Goal: Task Accomplishment & Management: Use online tool/utility

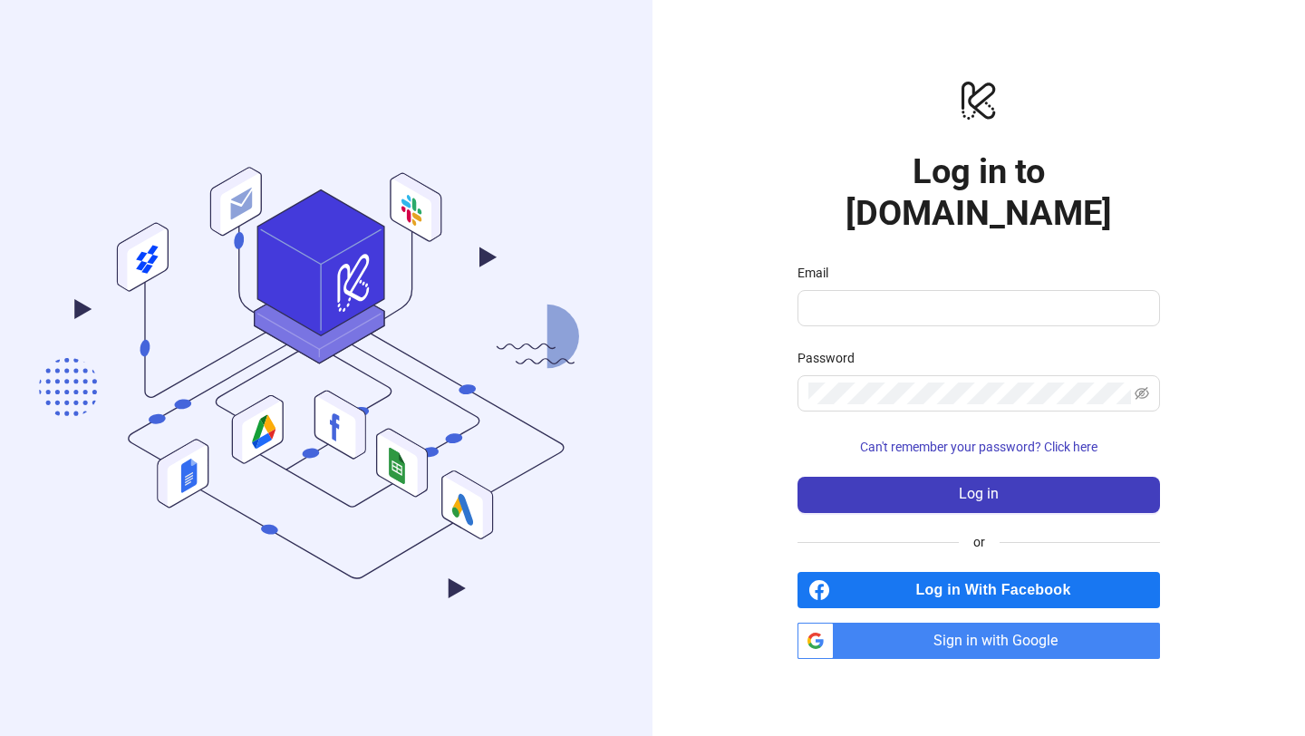
click at [1018, 622] on span "Sign in with Google" at bounding box center [1000, 640] width 319 height 36
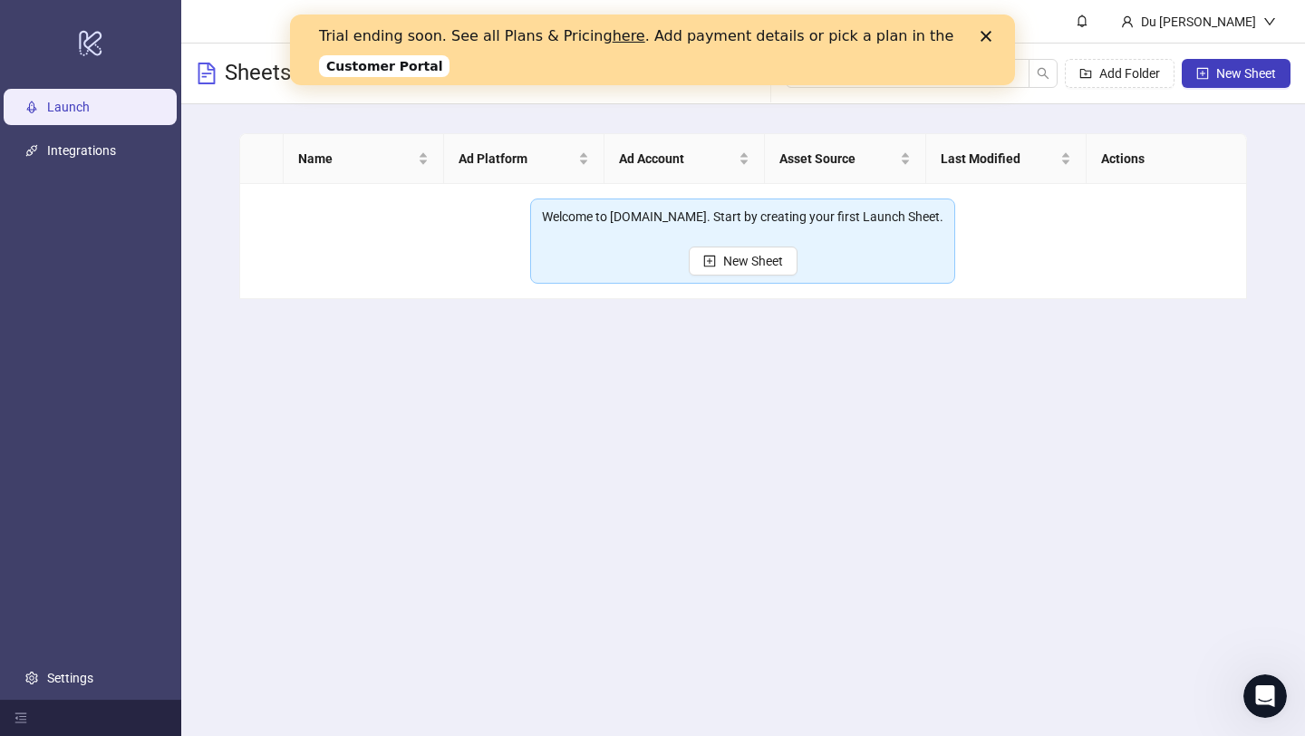
click at [989, 25] on div "Trial ending soon. See all Plans & Pricing here . Add payment details or pick a…" at bounding box center [652, 50] width 725 height 56
click at [989, 34] on icon "Close" at bounding box center [985, 36] width 11 height 11
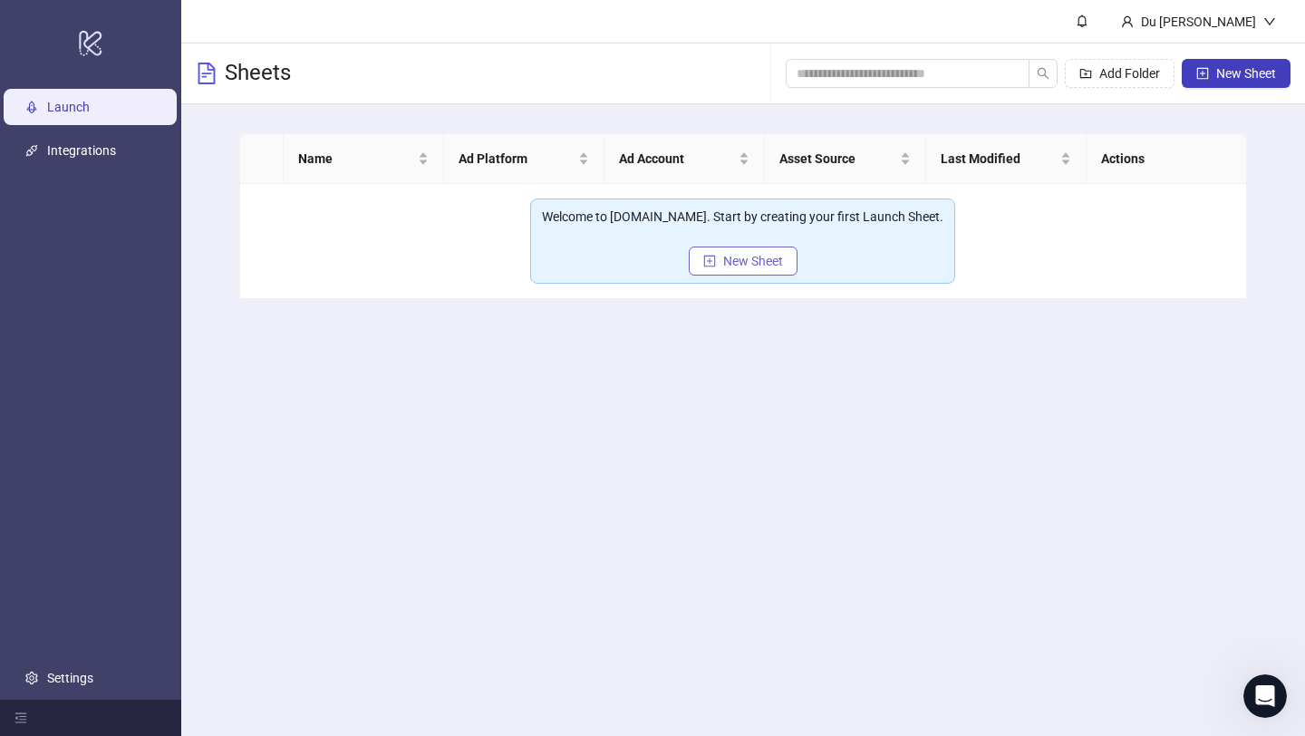
click at [784, 258] on button "New Sheet" at bounding box center [743, 260] width 109 height 29
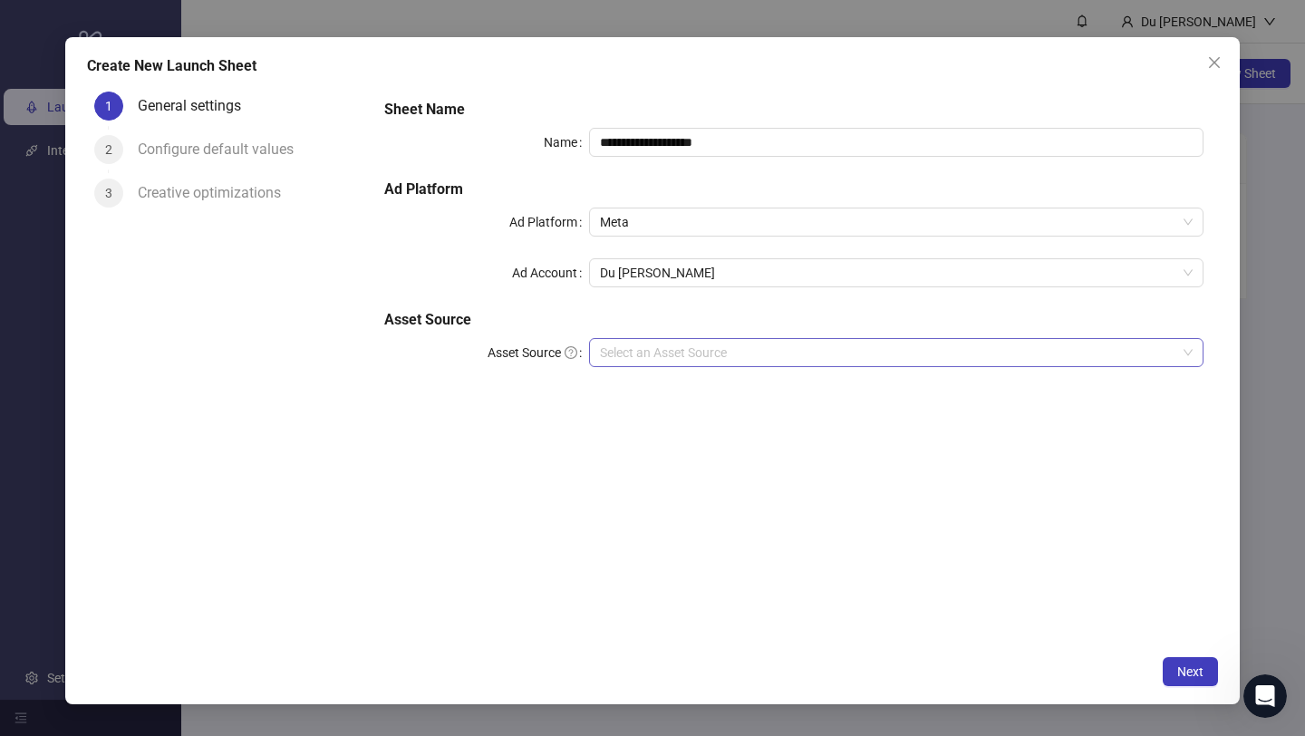
click at [685, 347] on input "Asset Source" at bounding box center [888, 352] width 576 height 27
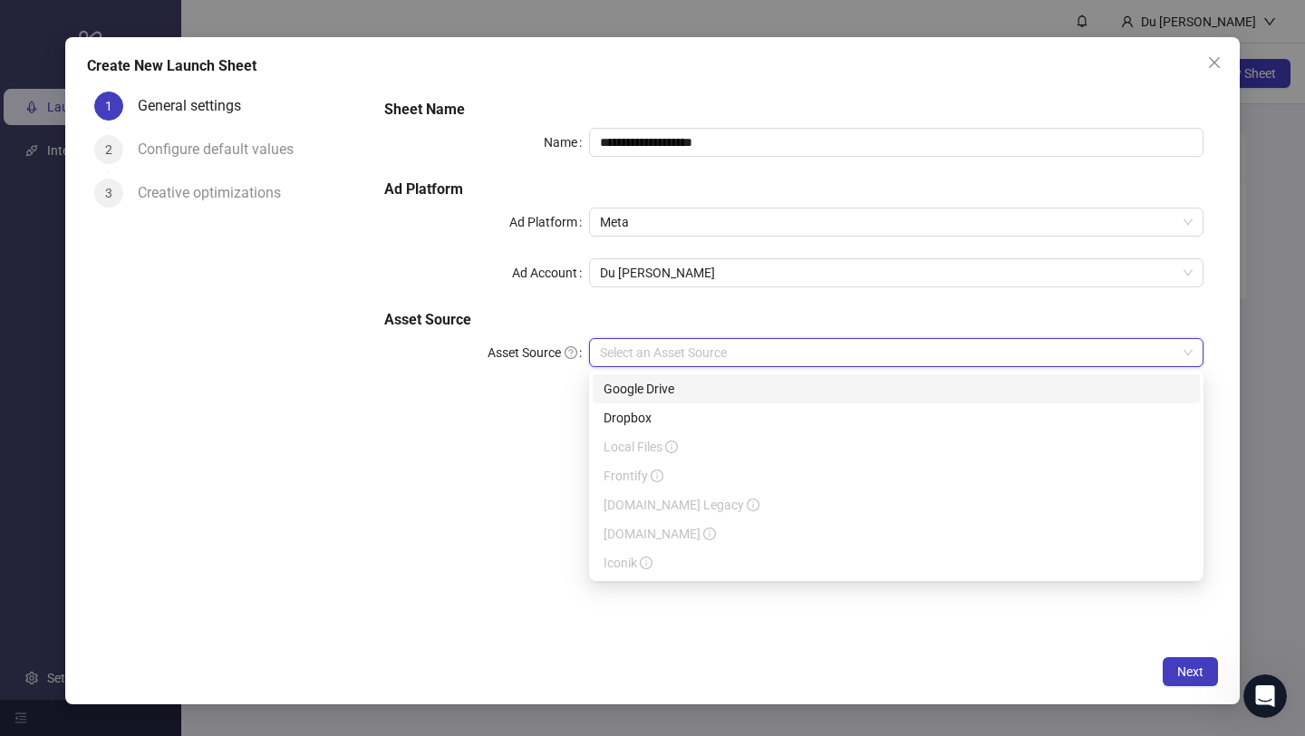
click at [678, 381] on div "Google Drive" at bounding box center [895, 389] width 585 height 20
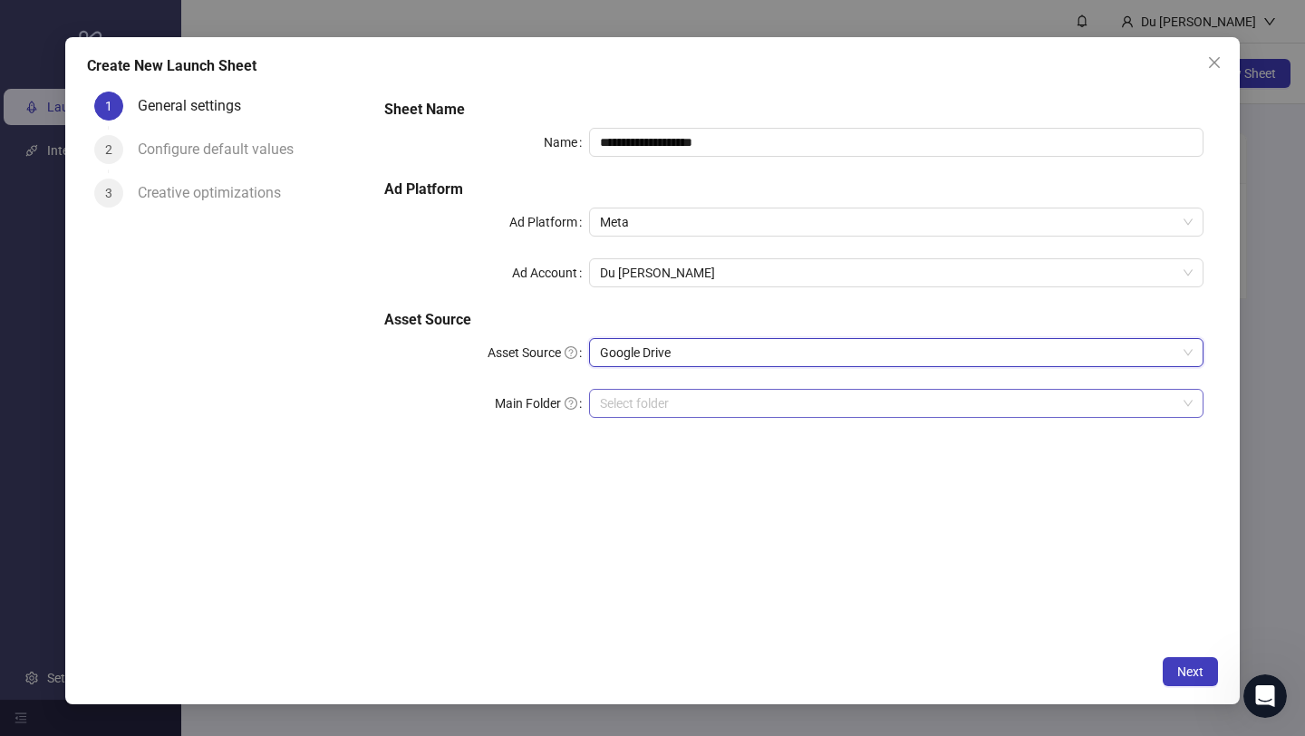
click at [690, 404] on input "Main Folder" at bounding box center [888, 403] width 576 height 27
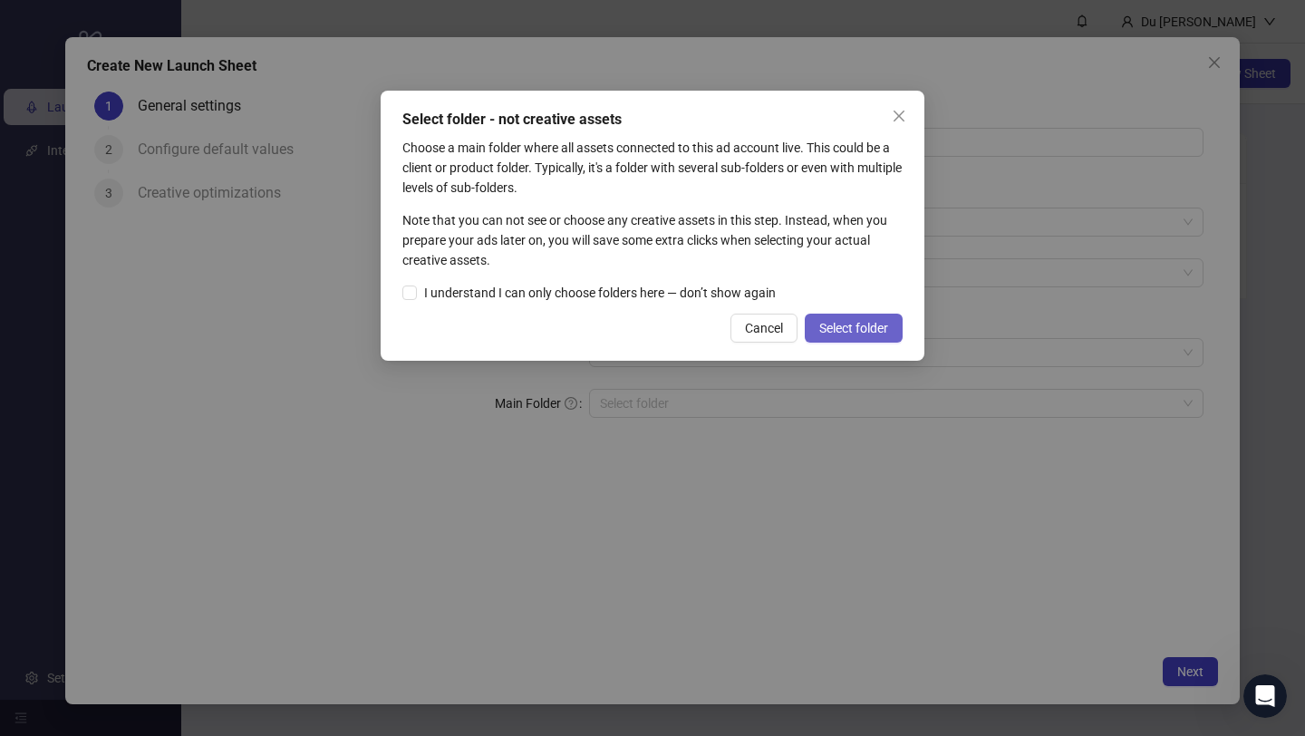
click at [814, 343] on button "Select folder" at bounding box center [854, 328] width 98 height 29
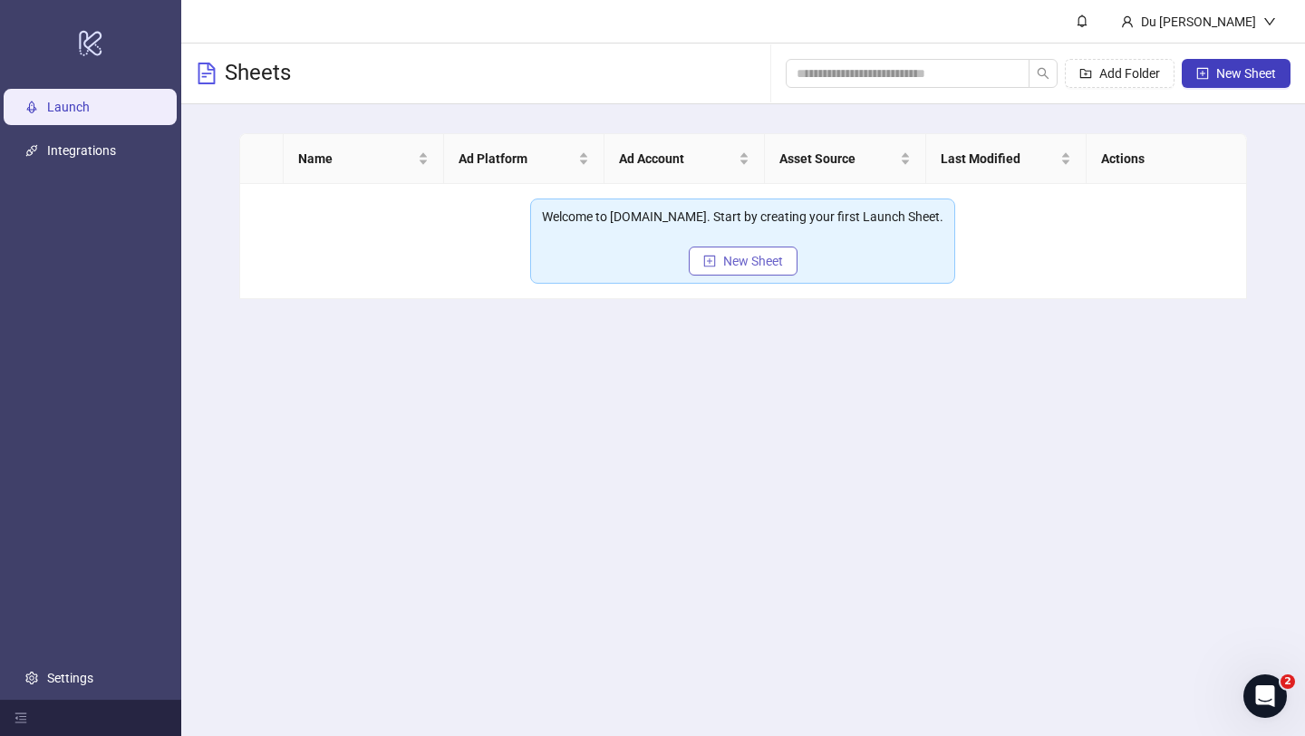
click at [738, 268] on button "New Sheet" at bounding box center [743, 260] width 109 height 29
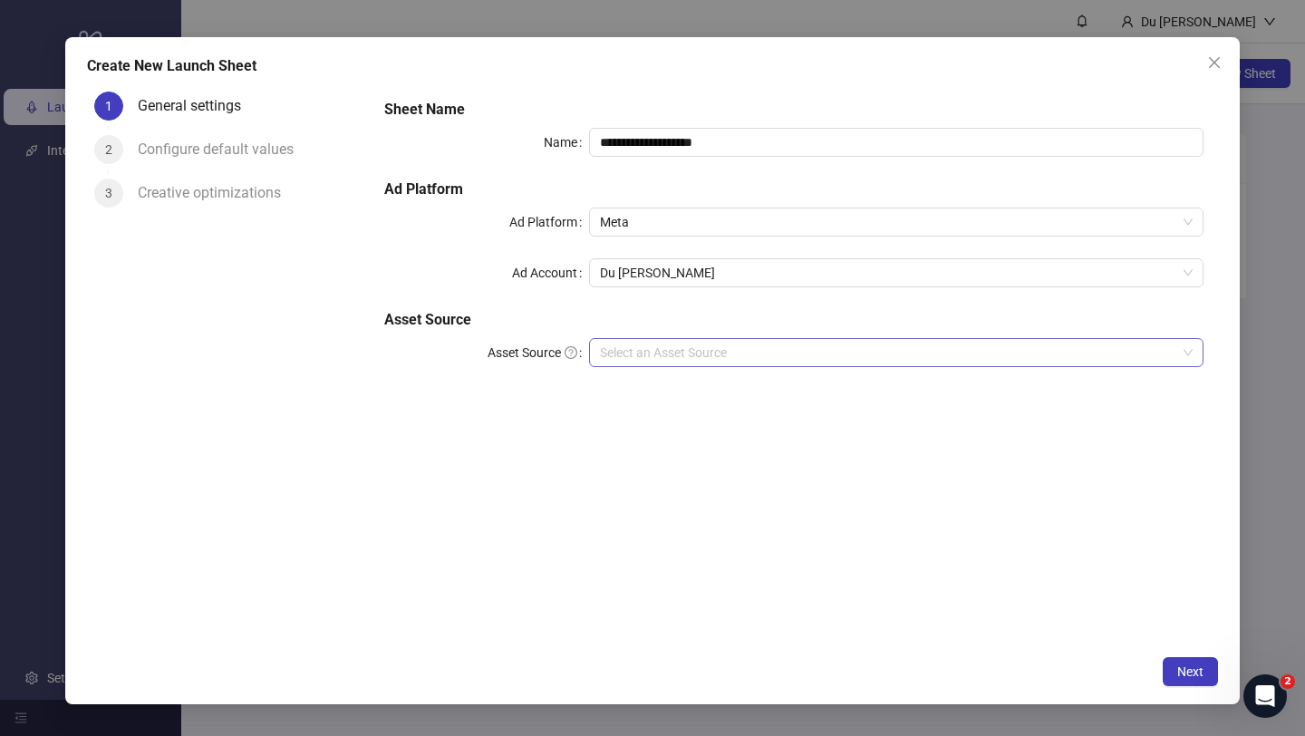
click at [695, 352] on input "Asset Source" at bounding box center [888, 352] width 576 height 27
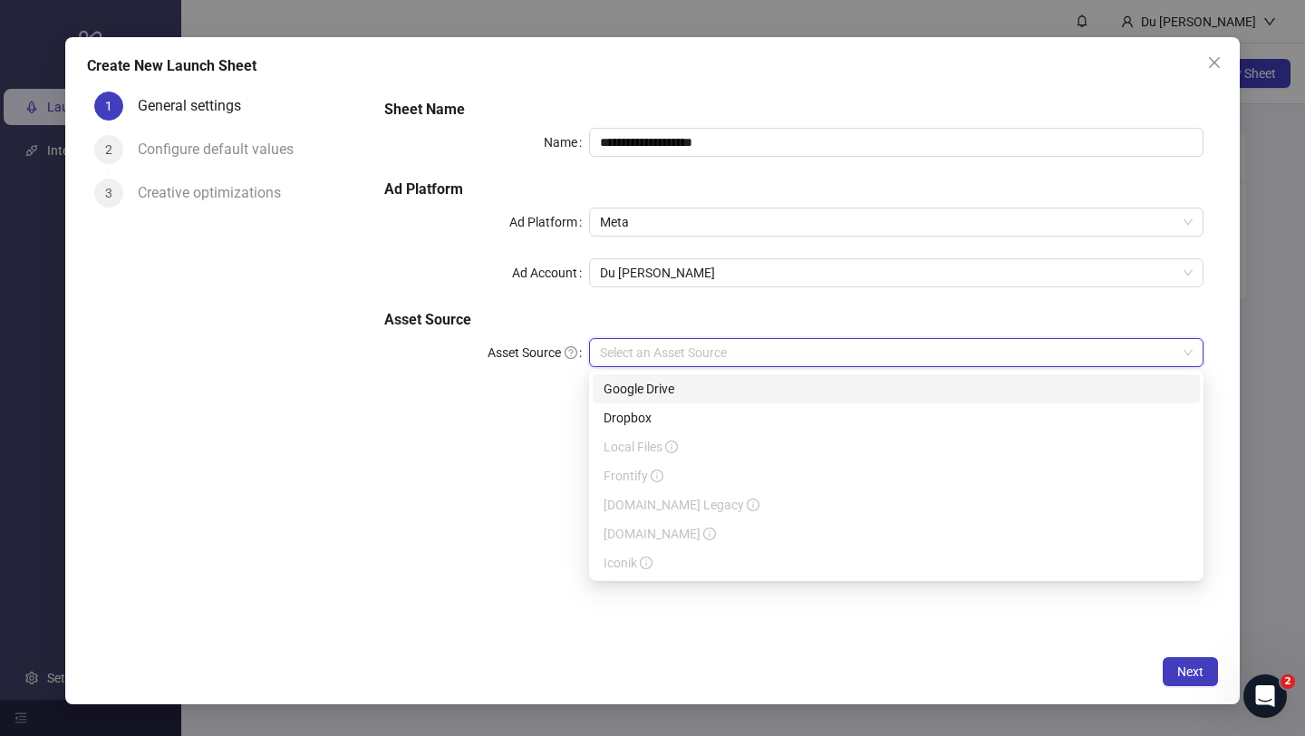
click at [671, 393] on div "Google Drive" at bounding box center [895, 389] width 585 height 20
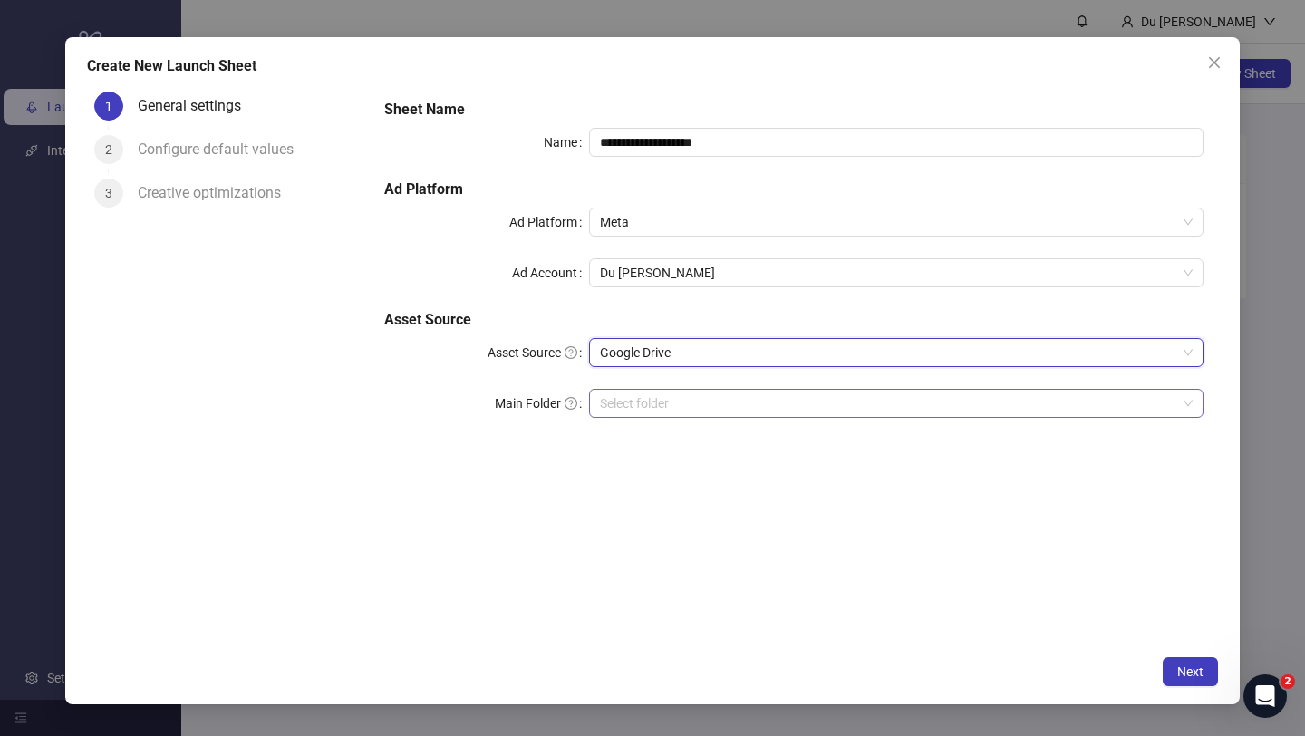
click at [689, 409] on input "Main Folder" at bounding box center [888, 403] width 576 height 27
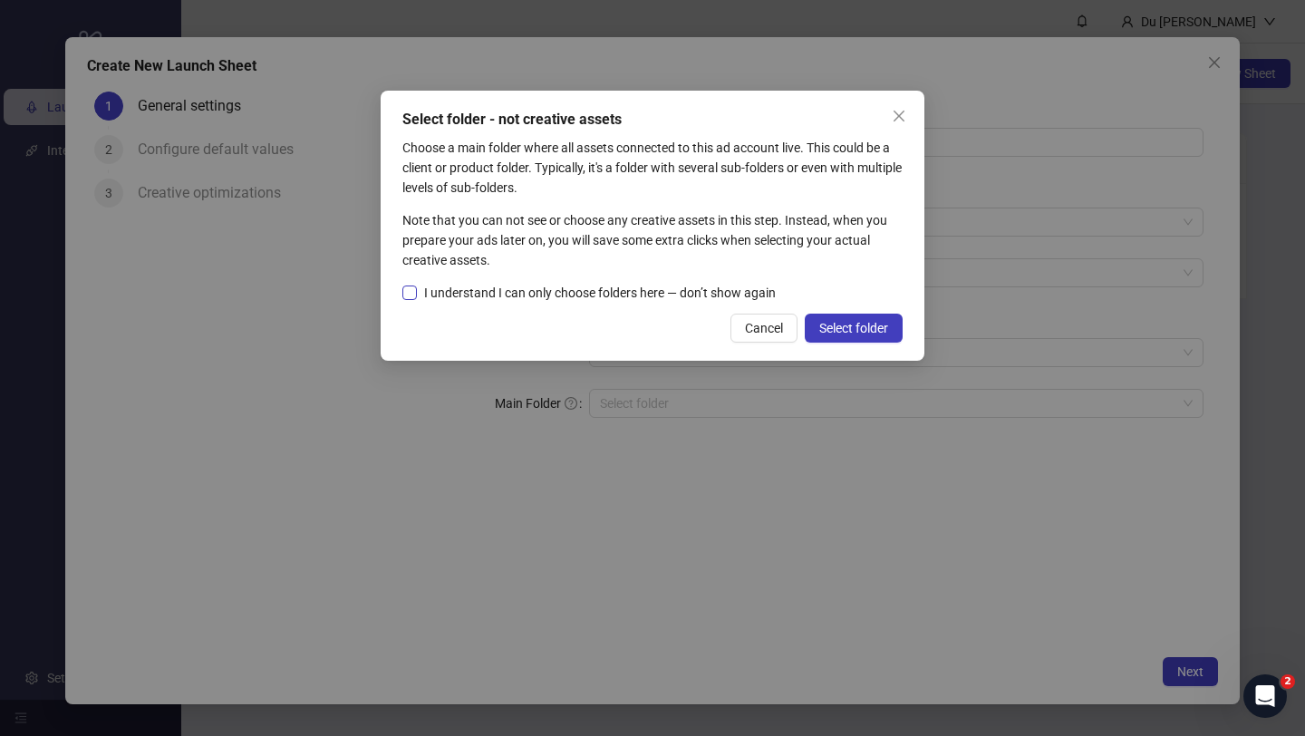
click at [603, 303] on span "I understand I can only choose folders here — don’t show again" at bounding box center [600, 293] width 366 height 20
click at [826, 340] on button "Select folder" at bounding box center [854, 328] width 98 height 29
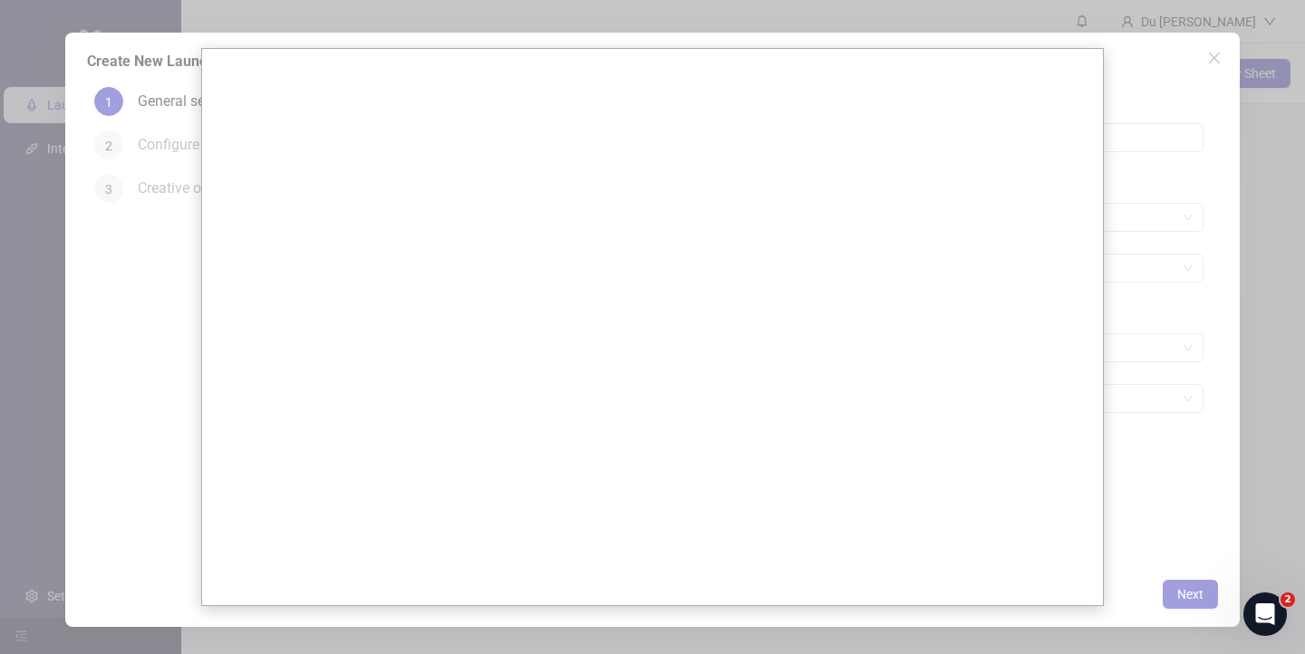
click at [1163, 285] on div at bounding box center [652, 327] width 1305 height 654
click at [1124, 310] on body "**********" at bounding box center [652, 327] width 1305 height 654
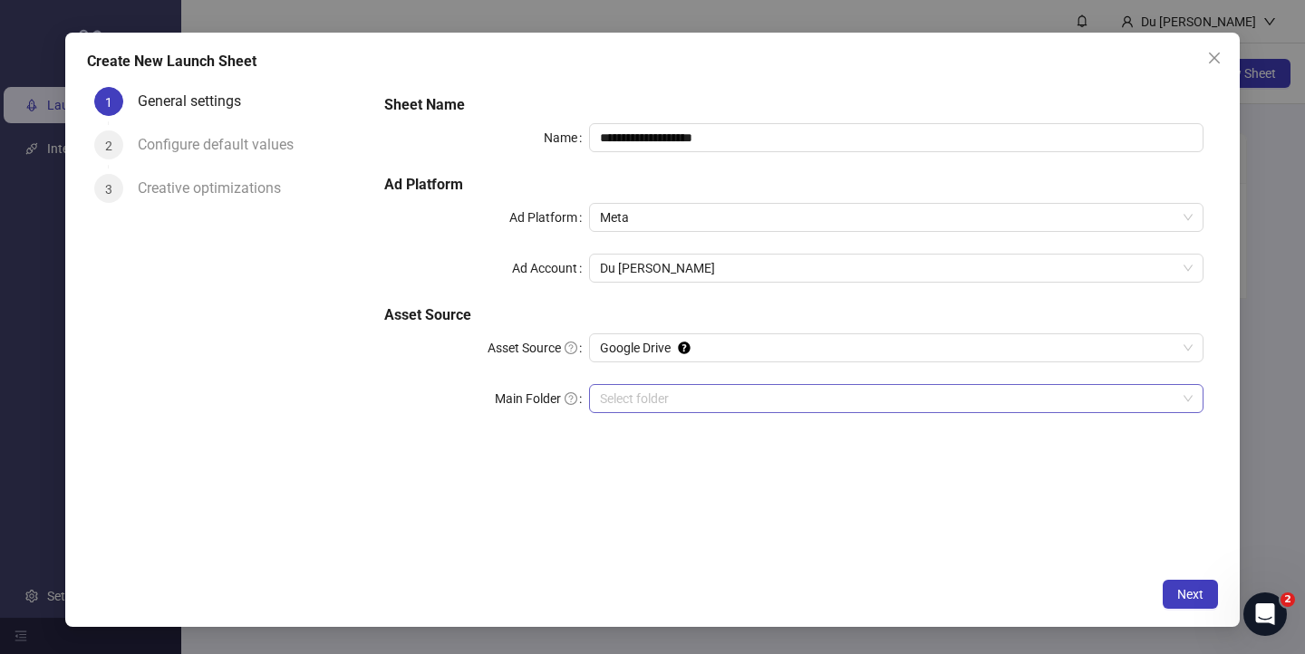
click at [756, 403] on input "Main Folder" at bounding box center [888, 398] width 576 height 27
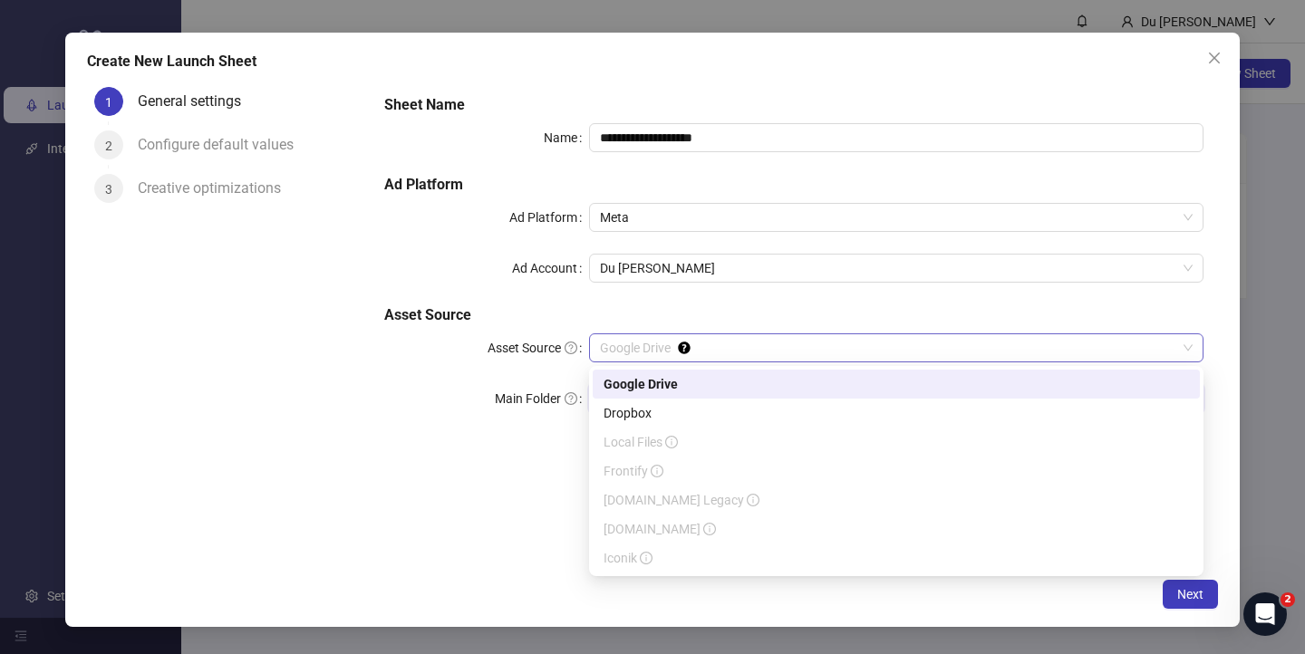
click at [836, 340] on span "Google Drive" at bounding box center [896, 347] width 593 height 27
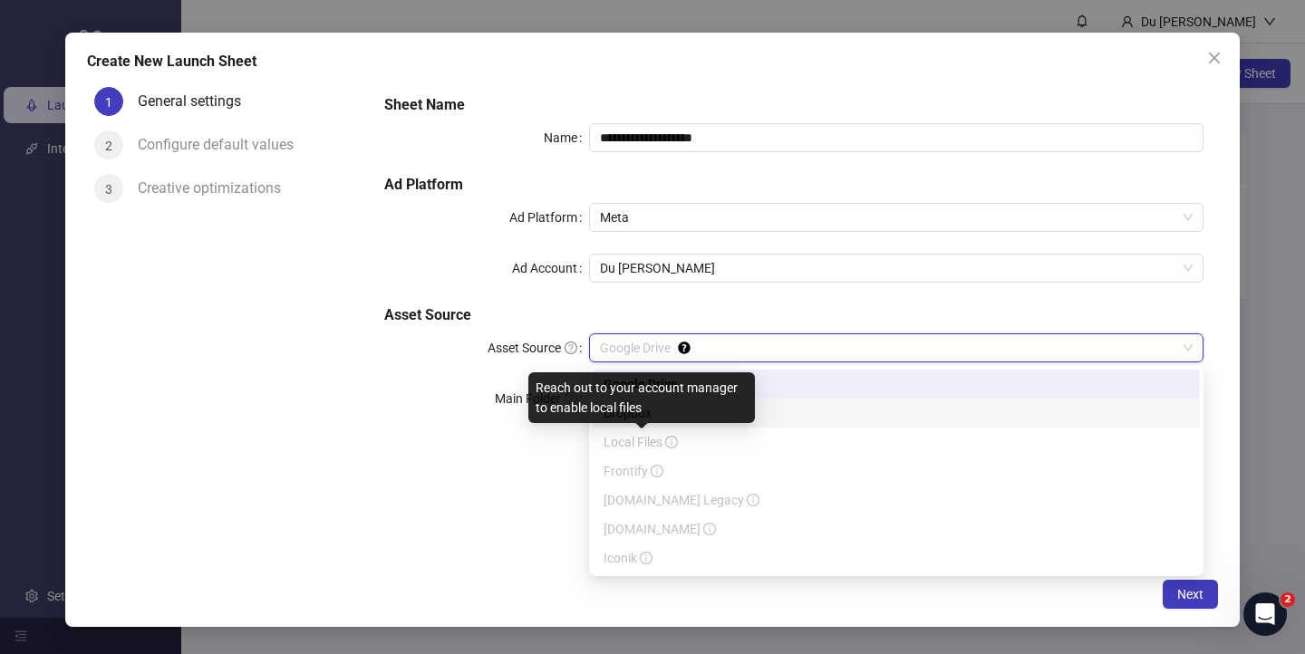
click at [664, 447] on span "Local Files" at bounding box center [640, 442] width 74 height 14
click at [535, 463] on div "**********" at bounding box center [794, 324] width 848 height 489
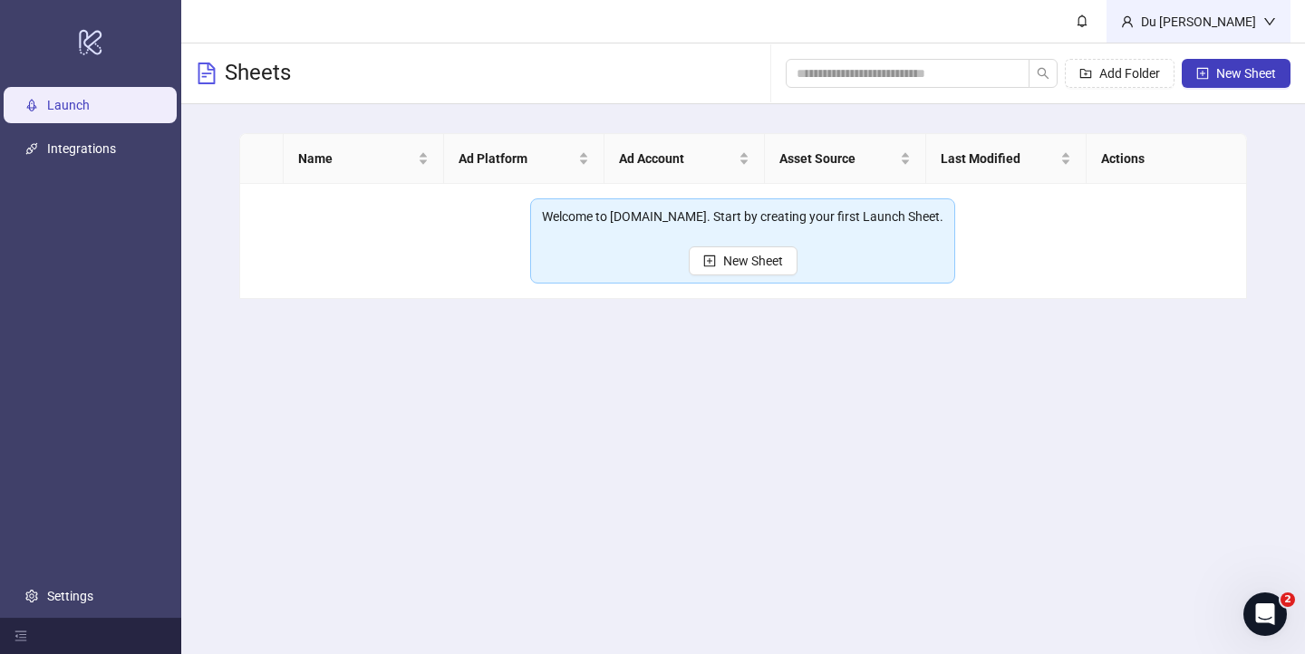
click at [1252, 30] on div "Du [PERSON_NAME]" at bounding box center [1199, 22] width 130 height 20
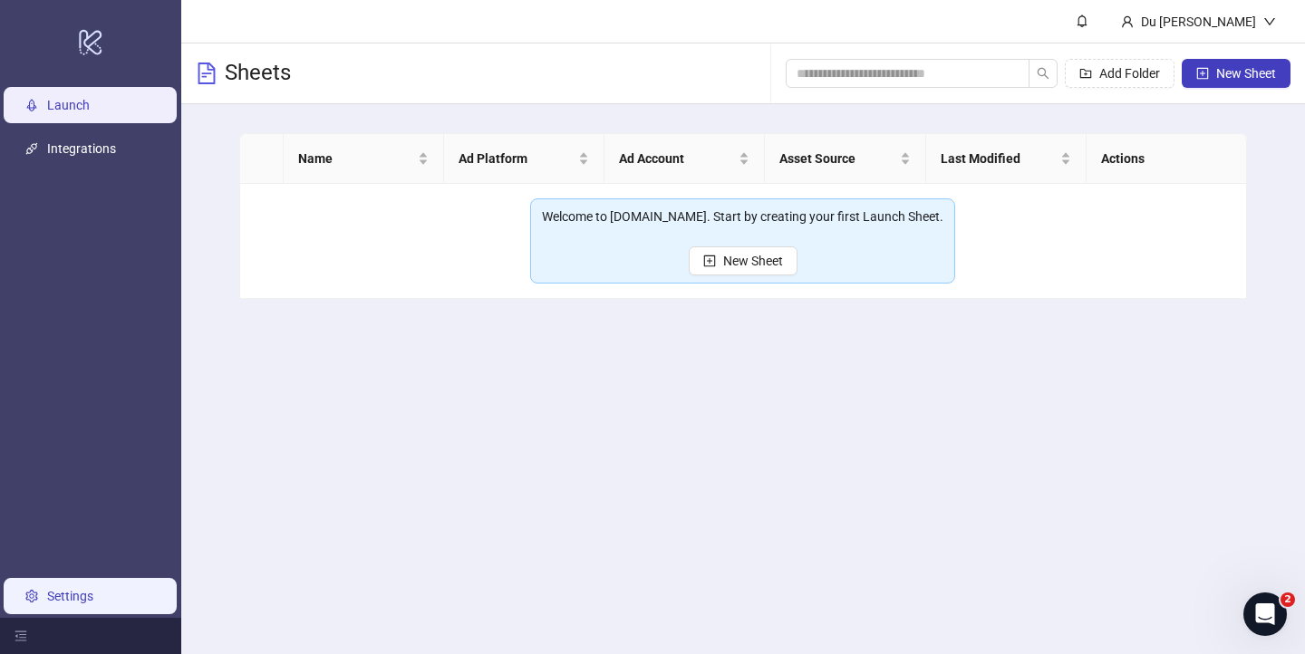
click at [72, 591] on link "Settings" at bounding box center [70, 596] width 46 height 14
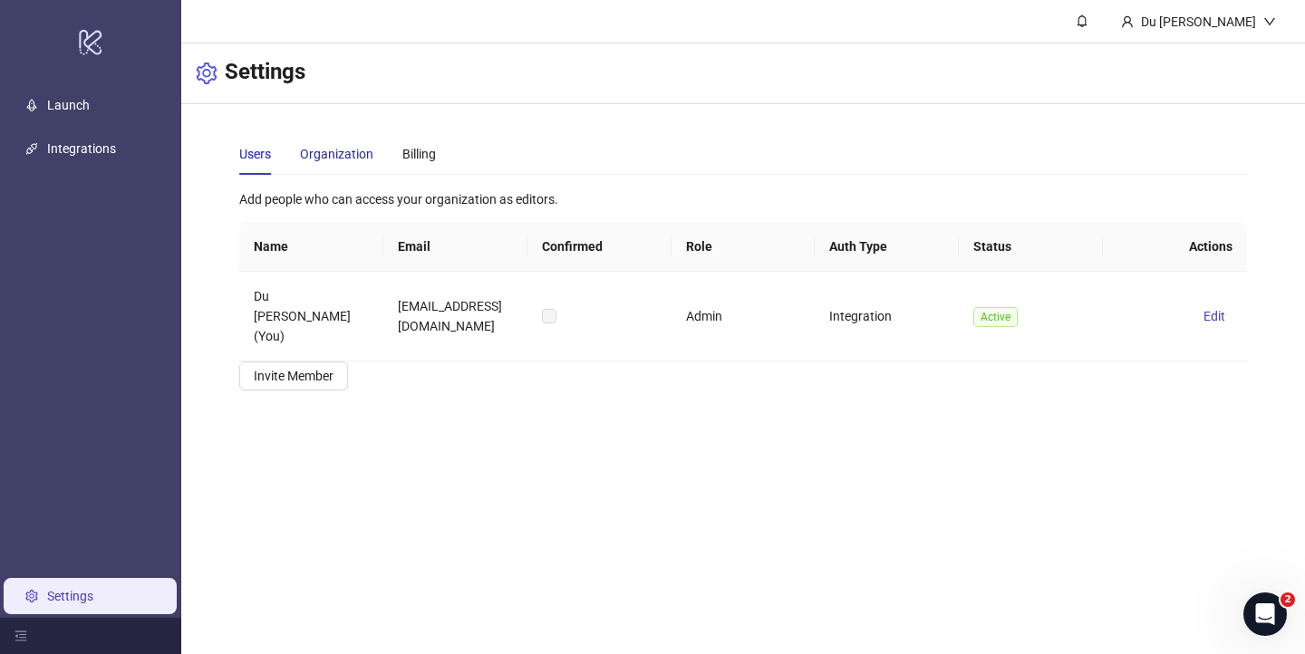
click at [353, 159] on div "Organization" at bounding box center [336, 154] width 73 height 20
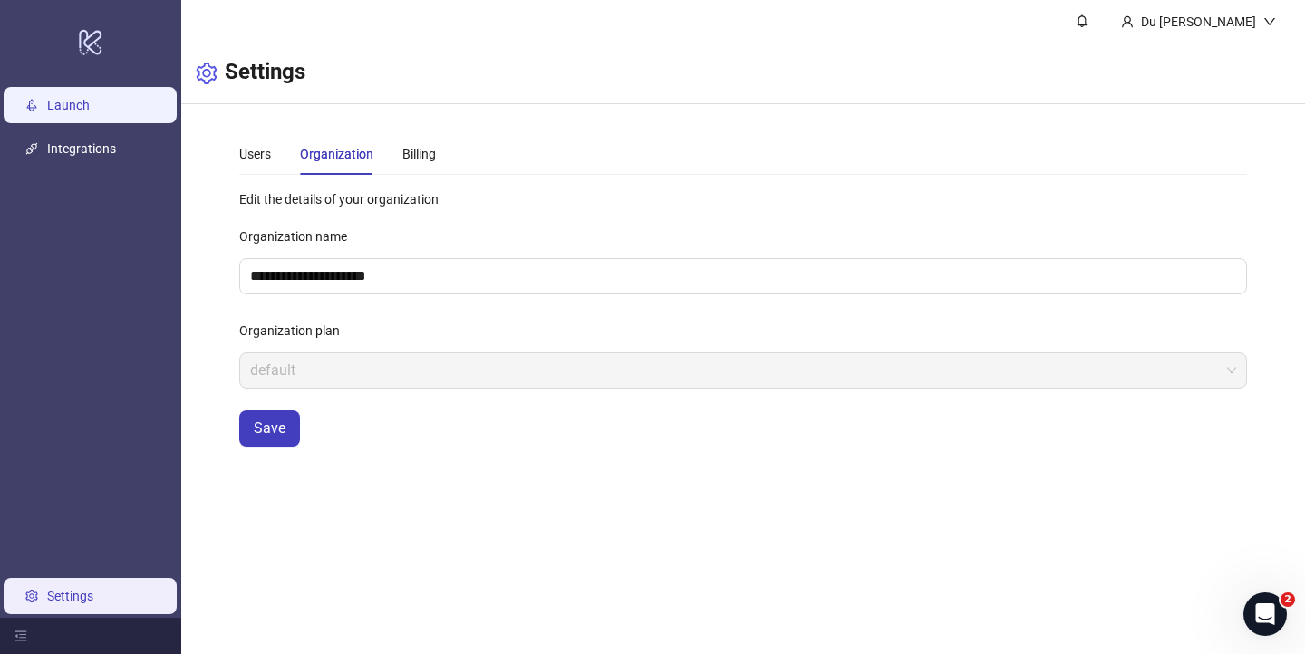
click at [90, 108] on link "Launch" at bounding box center [68, 105] width 43 height 14
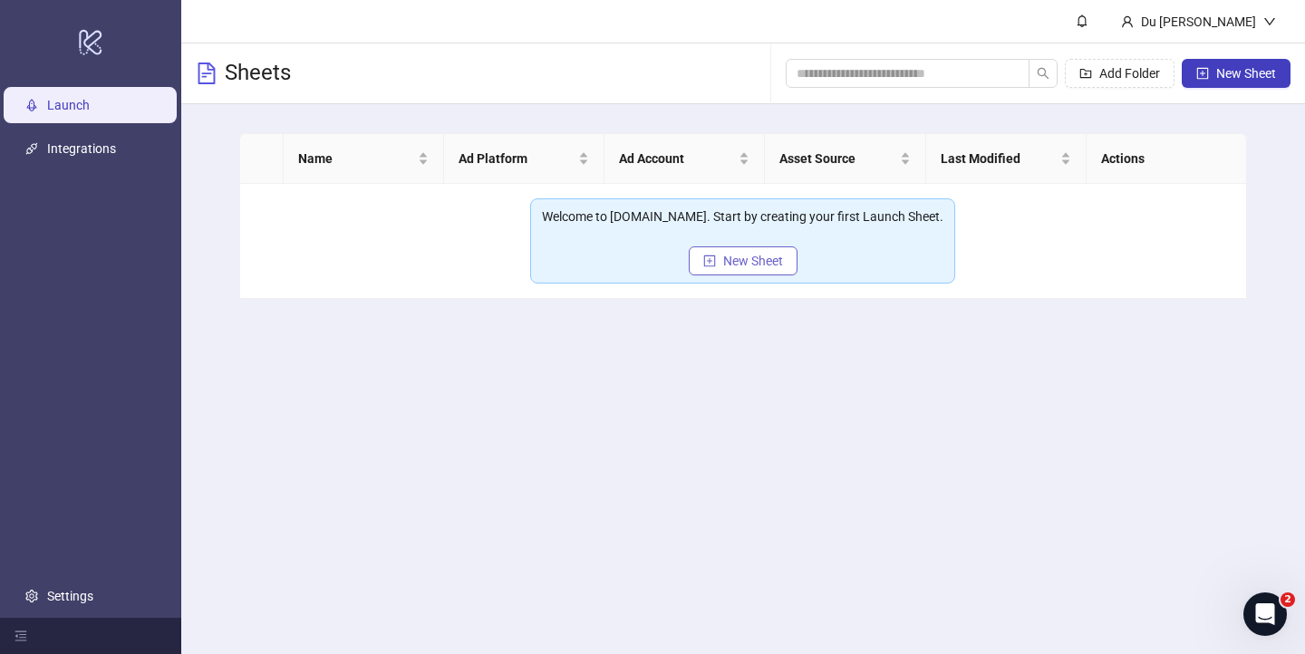
click at [748, 260] on span "New Sheet" at bounding box center [753, 261] width 60 height 14
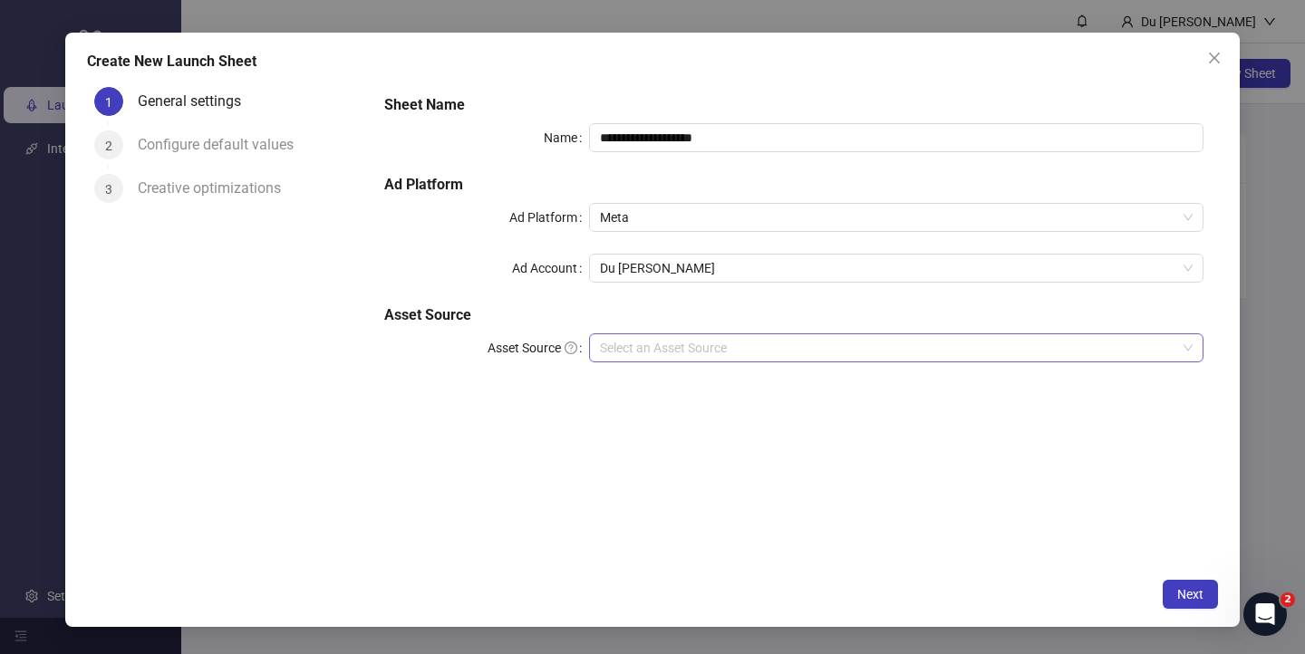
click at [662, 343] on input "Asset Source" at bounding box center [888, 347] width 576 height 27
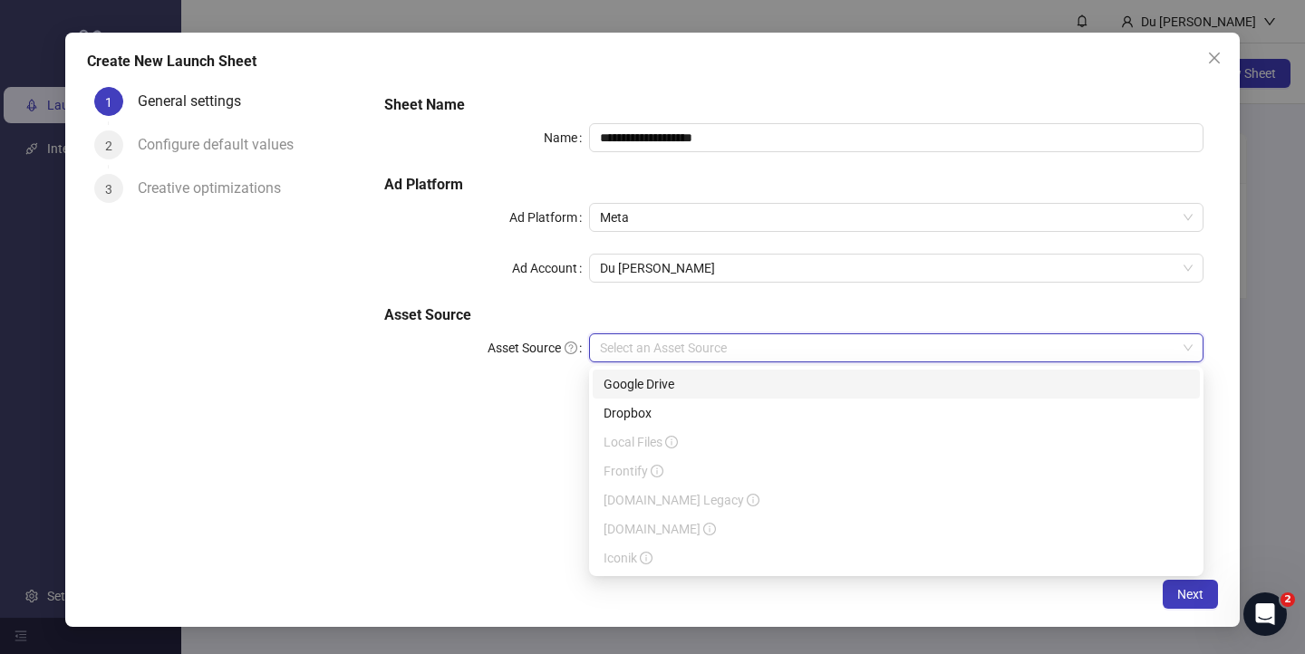
click at [657, 374] on div "Google Drive" at bounding box center [895, 384] width 585 height 20
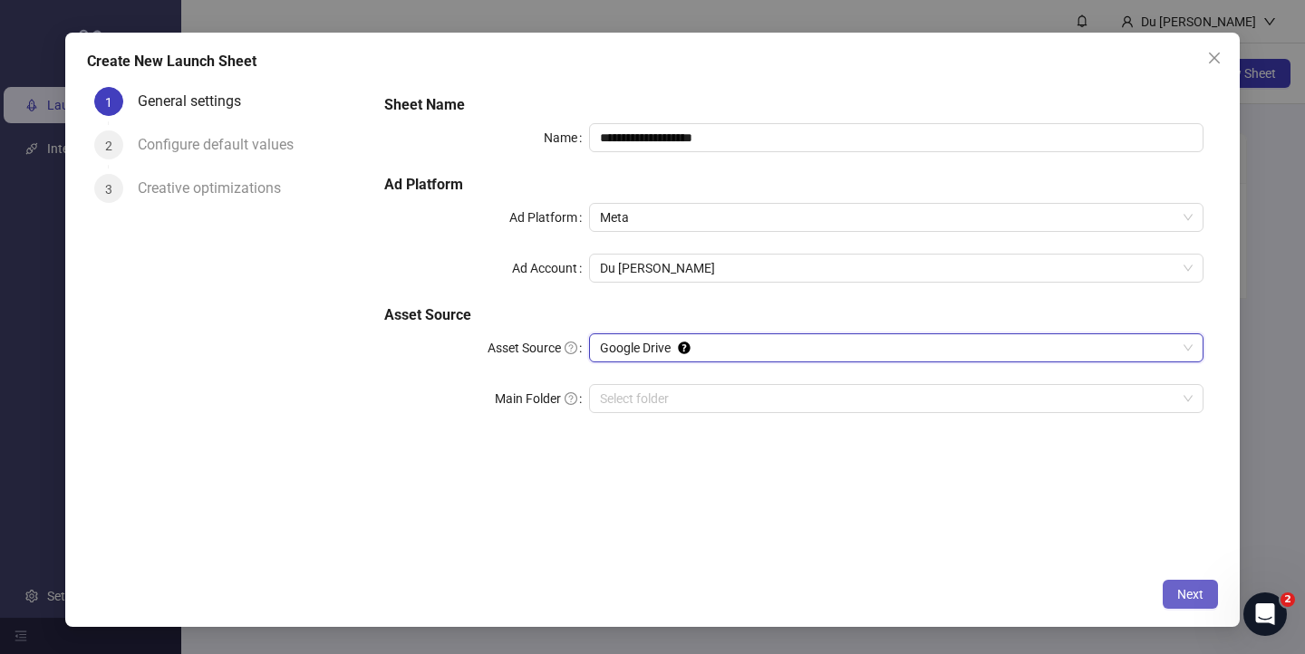
click at [1173, 590] on button "Next" at bounding box center [1190, 594] width 55 height 29
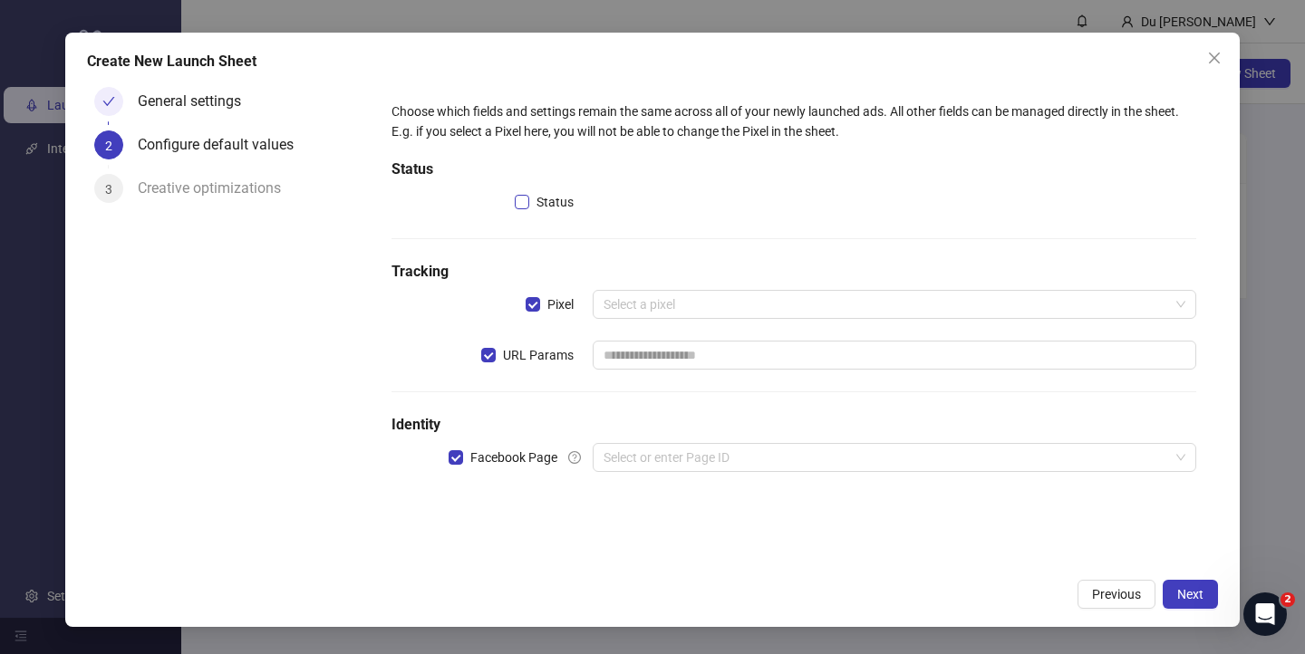
click at [526, 211] on label "Status" at bounding box center [548, 202] width 66 height 20
click at [499, 351] on span "URL Params" at bounding box center [538, 355] width 85 height 20
click at [750, 453] on input "search" at bounding box center [885, 457] width 565 height 27
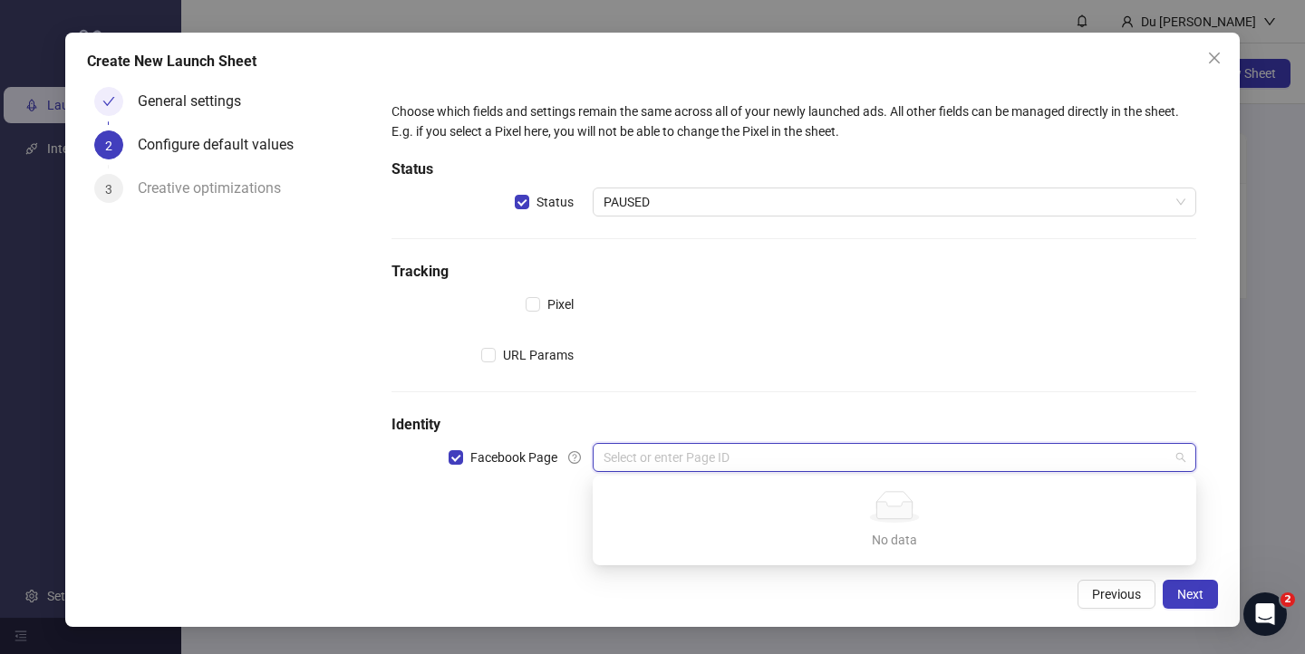
click at [755, 417] on h5 "Identity" at bounding box center [793, 425] width 805 height 22
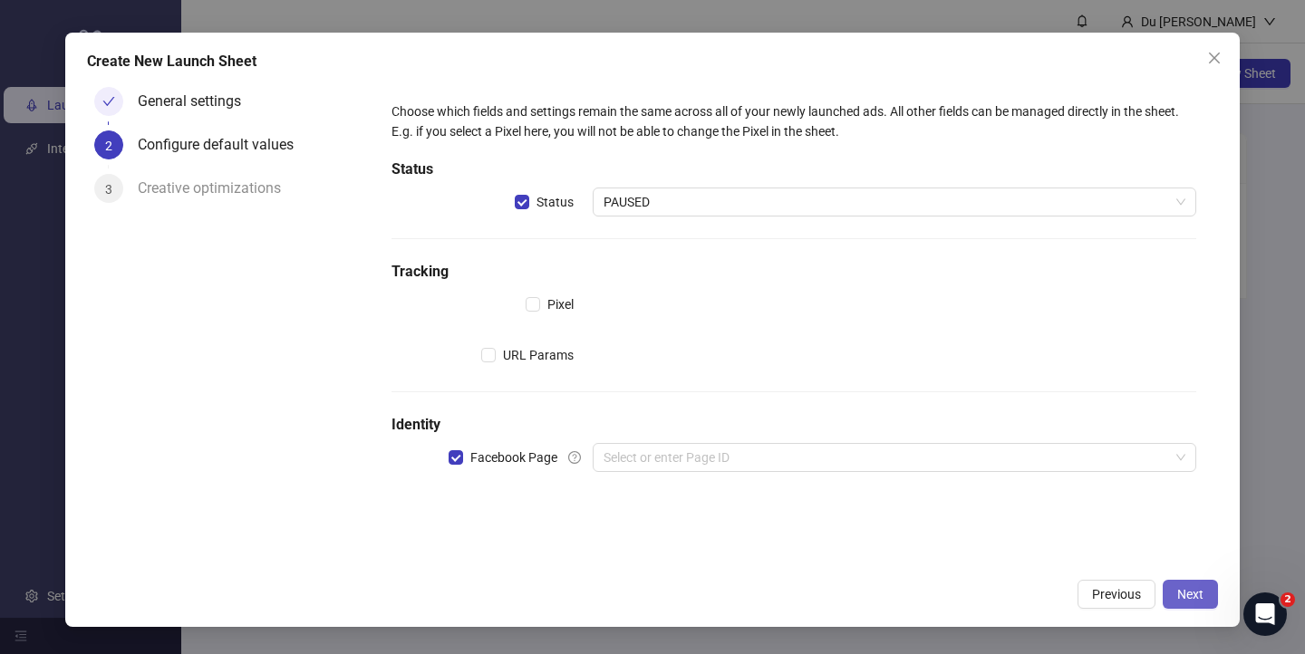
click at [1190, 583] on button "Next" at bounding box center [1190, 594] width 55 height 29
click at [526, 456] on span "Facebook Page" at bounding box center [513, 458] width 101 height 20
click at [470, 460] on span "Facebook Page" at bounding box center [513, 458] width 101 height 20
click at [1192, 603] on button "Next" at bounding box center [1190, 594] width 55 height 29
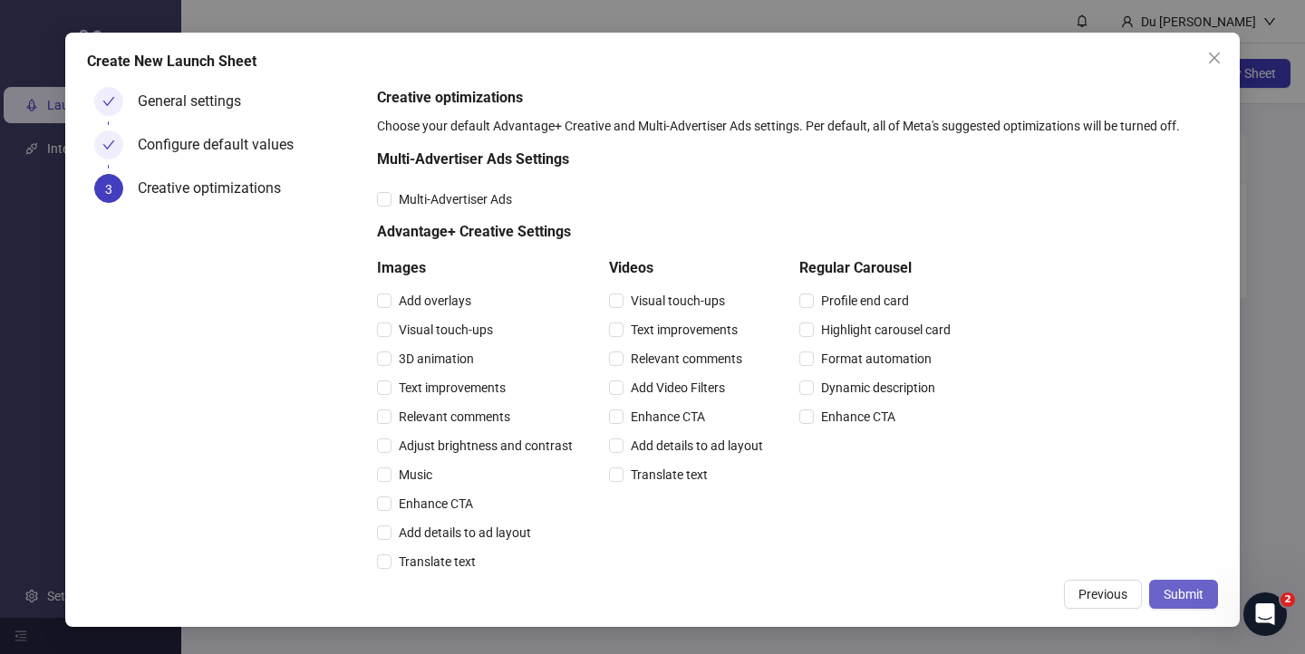
click at [1156, 602] on button "Submit" at bounding box center [1183, 594] width 69 height 29
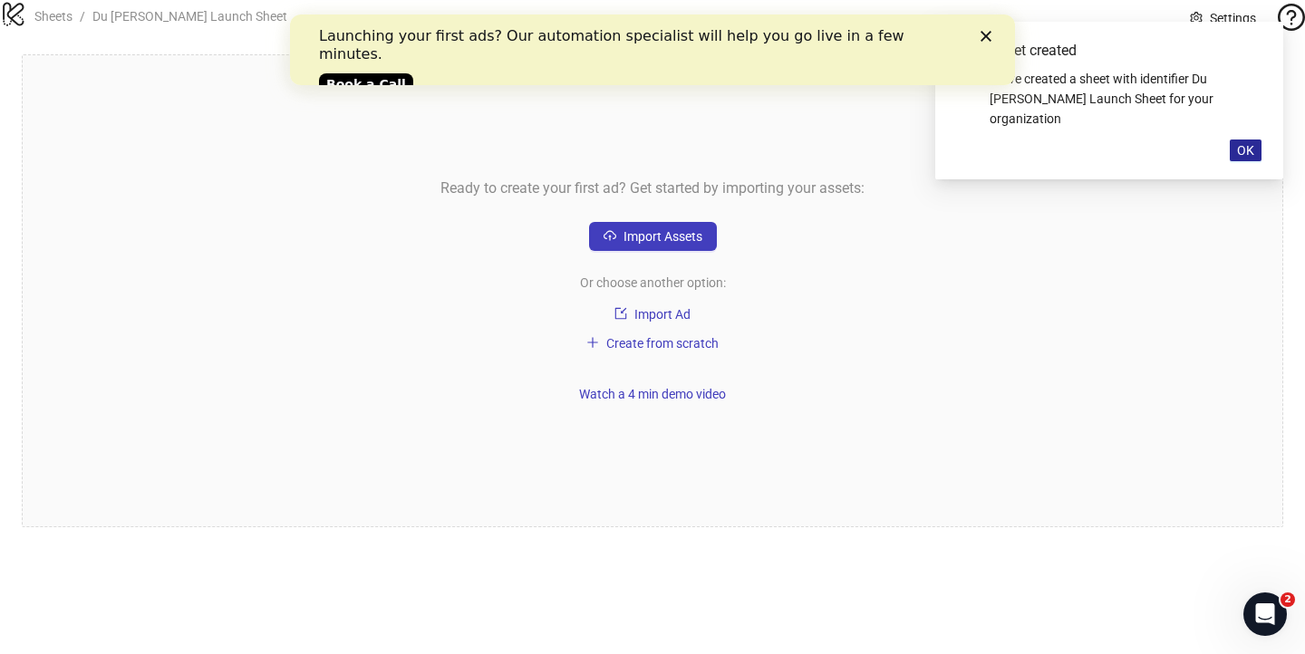
click at [1233, 140] on button "OK" at bounding box center [1246, 151] width 32 height 22
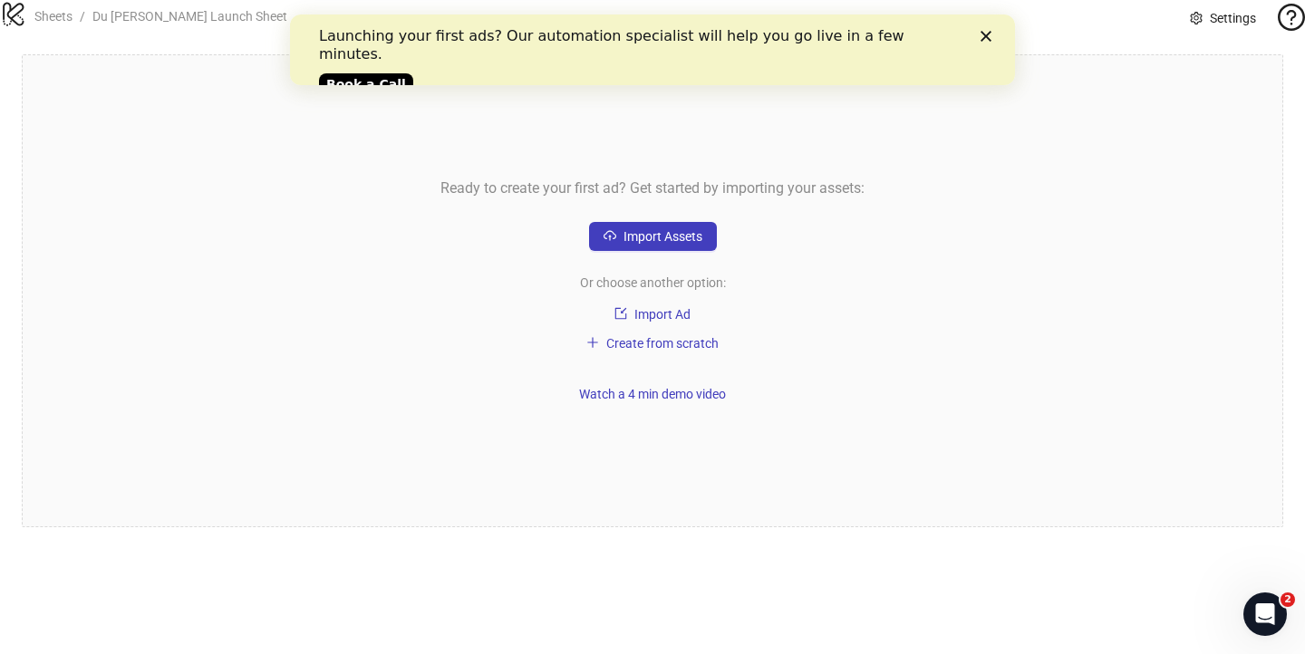
click at [989, 42] on div "Launching your first ads? Our automation specialist will help you go live in a …" at bounding box center [652, 59] width 725 height 74
click at [697, 244] on span "Import Assets" at bounding box center [662, 236] width 79 height 14
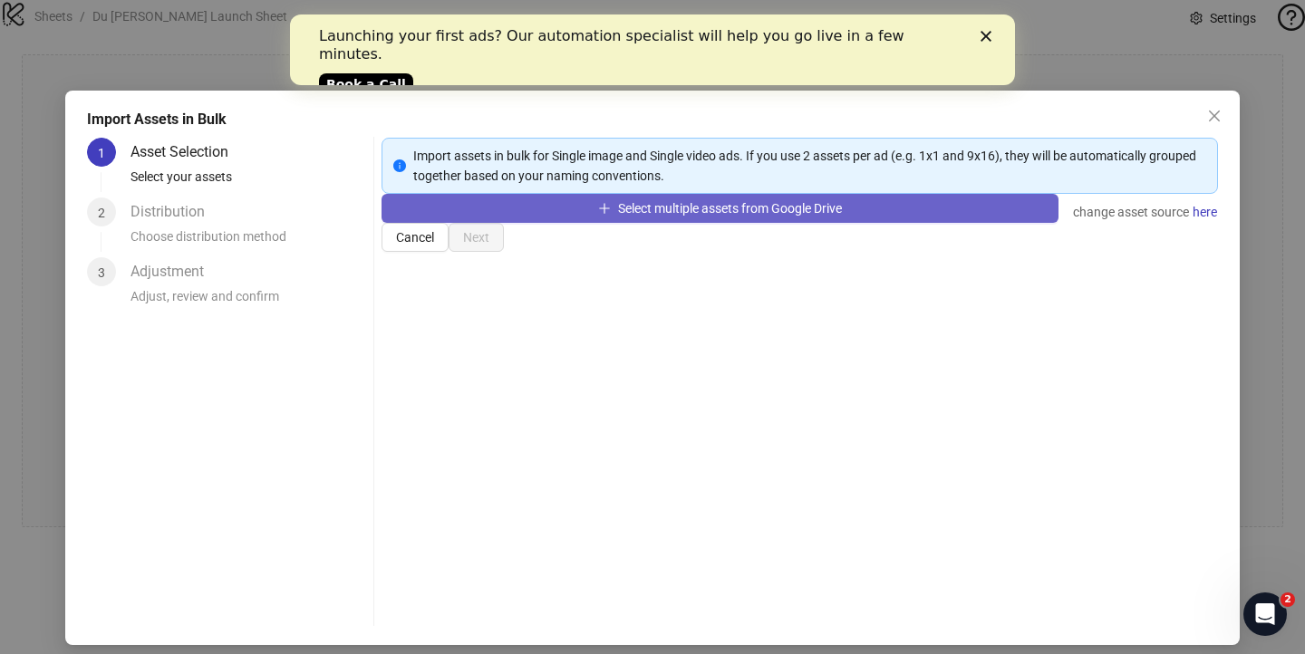
click at [721, 216] on span "Select multiple assets from Google Drive" at bounding box center [730, 208] width 224 height 14
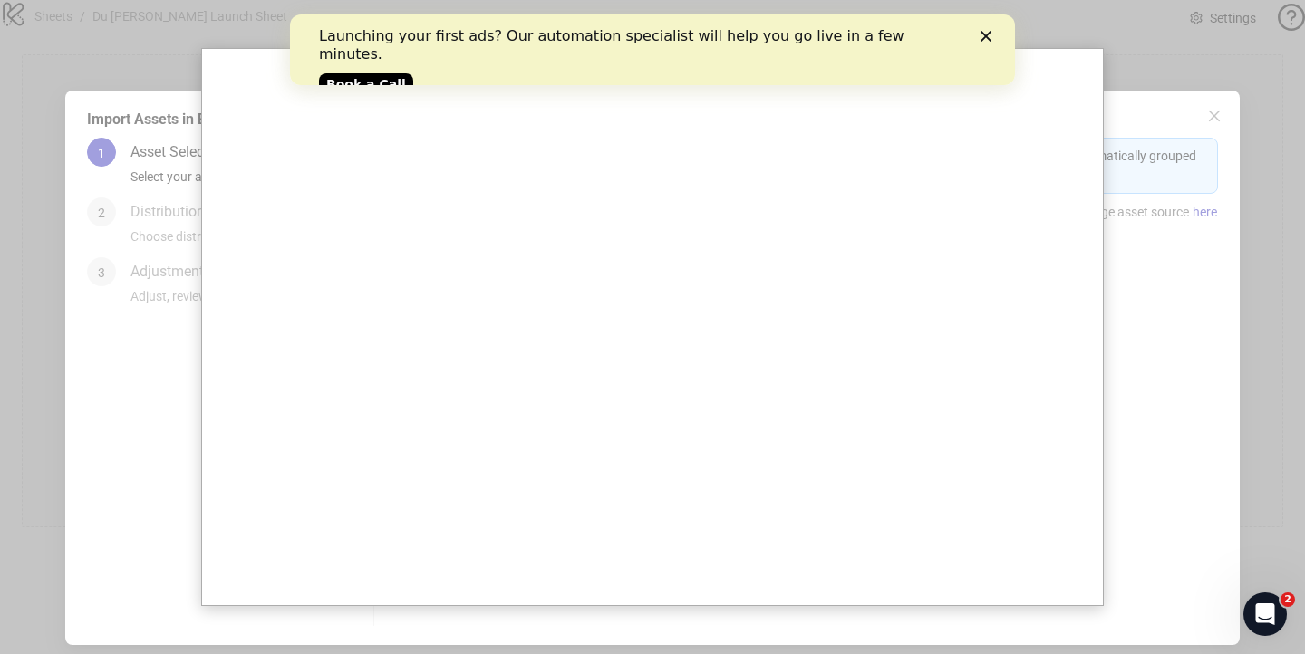
click at [1145, 265] on div at bounding box center [652, 327] width 1305 height 654
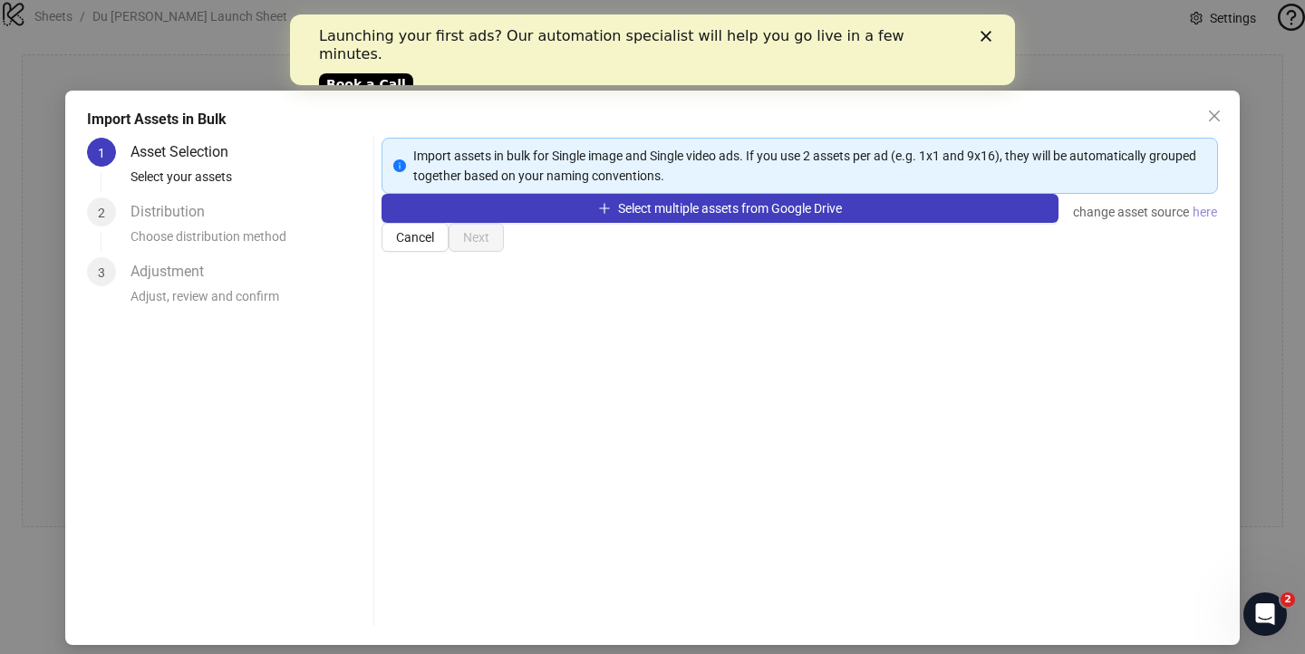
click at [1192, 222] on span "here" at bounding box center [1204, 212] width 24 height 20
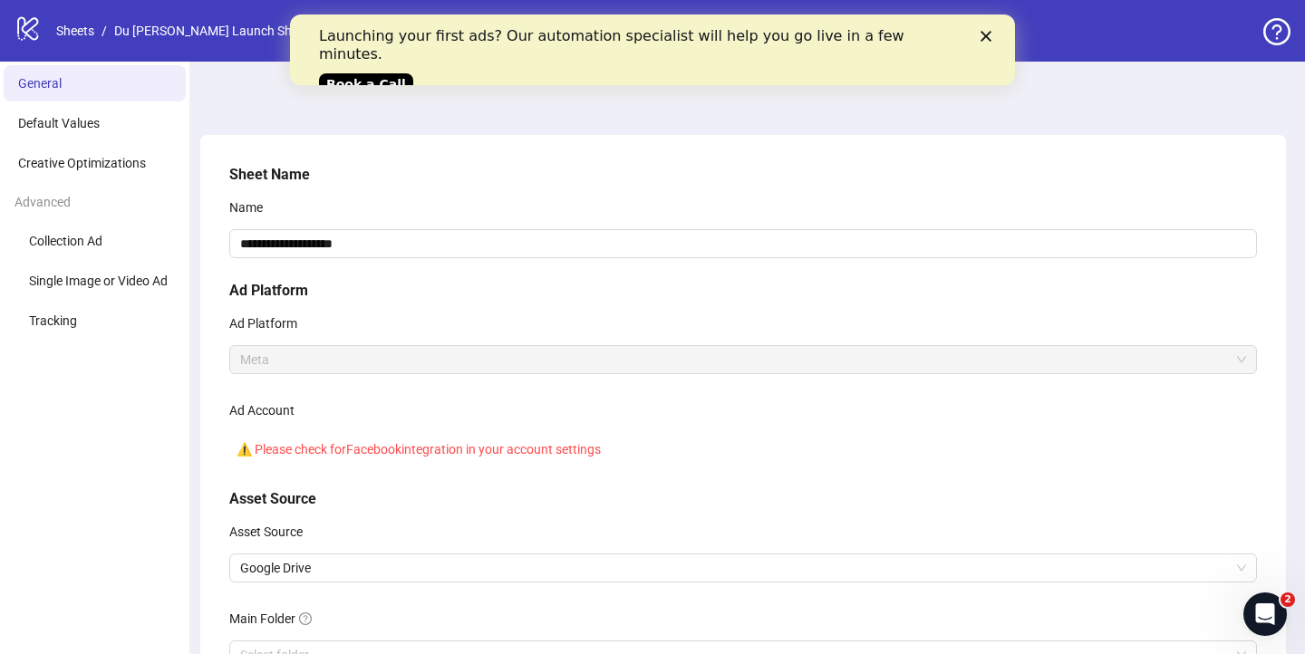
click at [987, 34] on polygon "Close" at bounding box center [985, 36] width 11 height 11
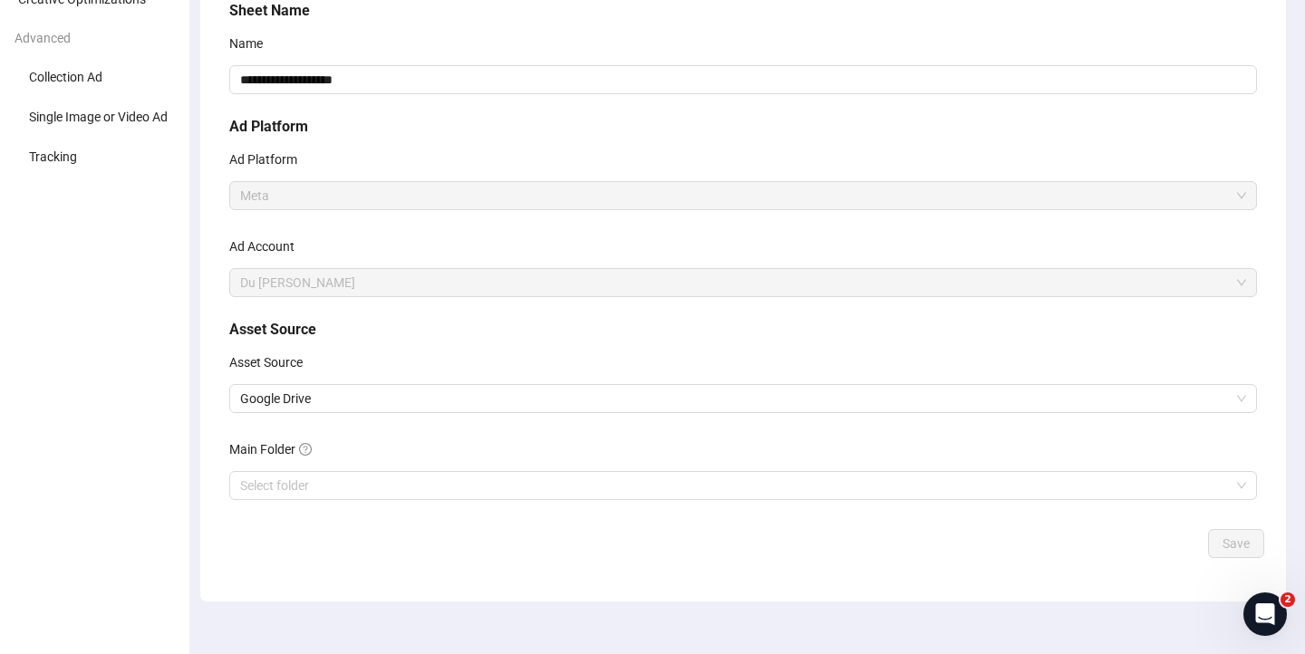
scroll to position [185, 0]
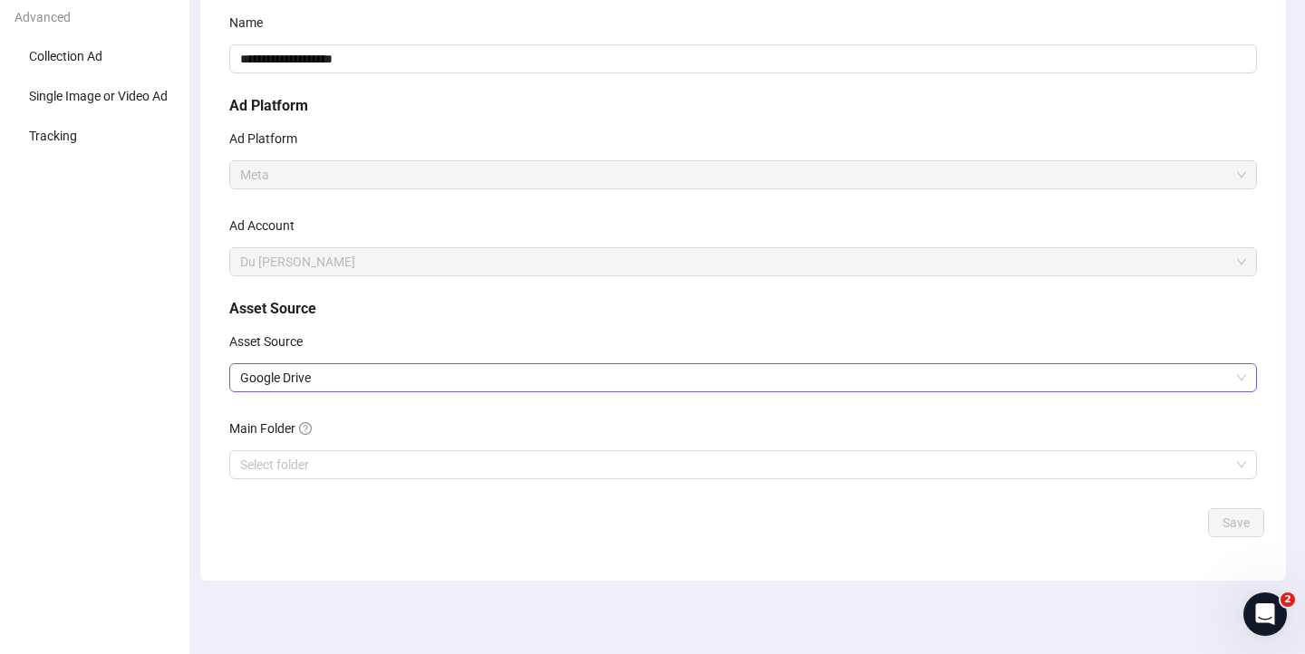
click at [612, 372] on span "Google Drive" at bounding box center [743, 377] width 1006 height 27
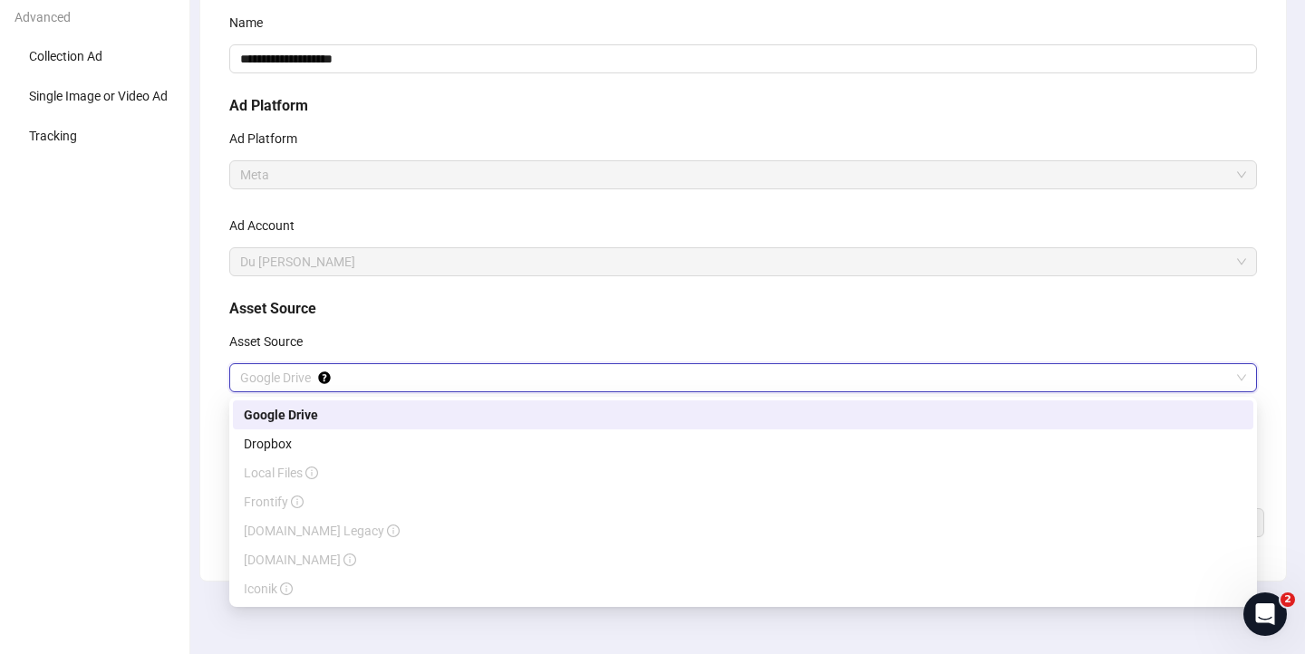
click at [555, 332] on div "Asset Source" at bounding box center [743, 345] width 1028 height 36
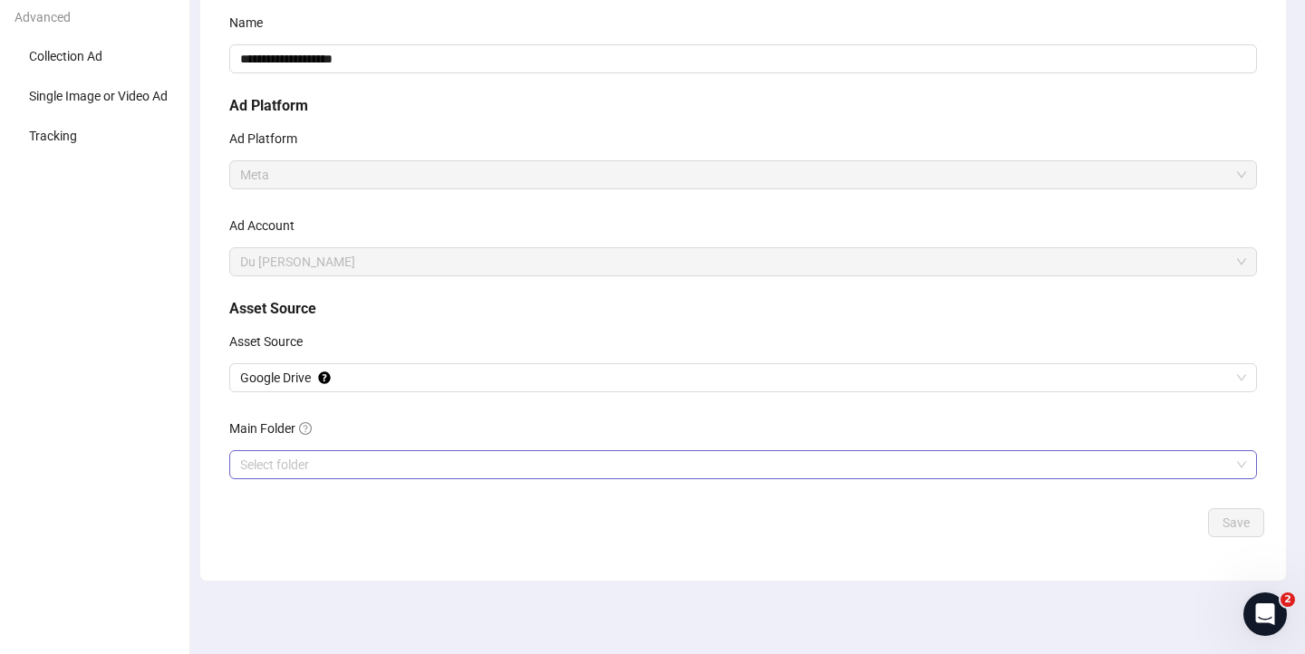
click at [530, 459] on input "Main Folder" at bounding box center [734, 464] width 989 height 27
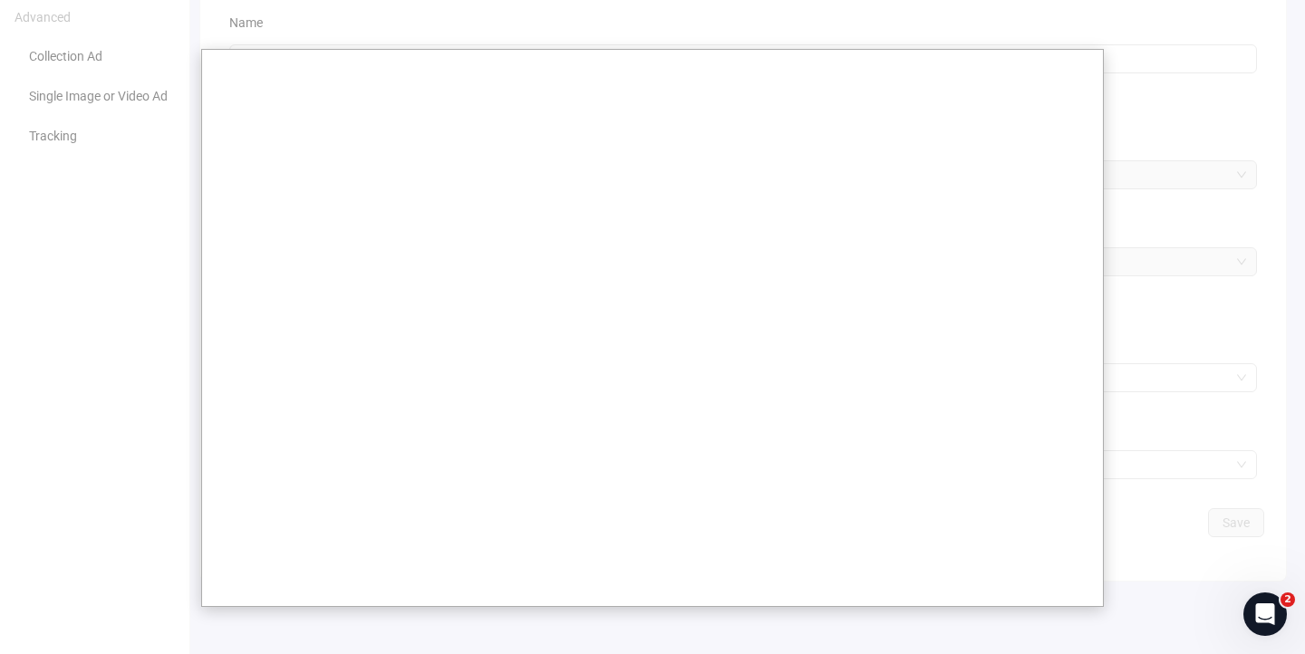
click at [1113, 269] on div at bounding box center [652, 235] width 1305 height 840
click at [1158, 336] on div at bounding box center [652, 235] width 1305 height 840
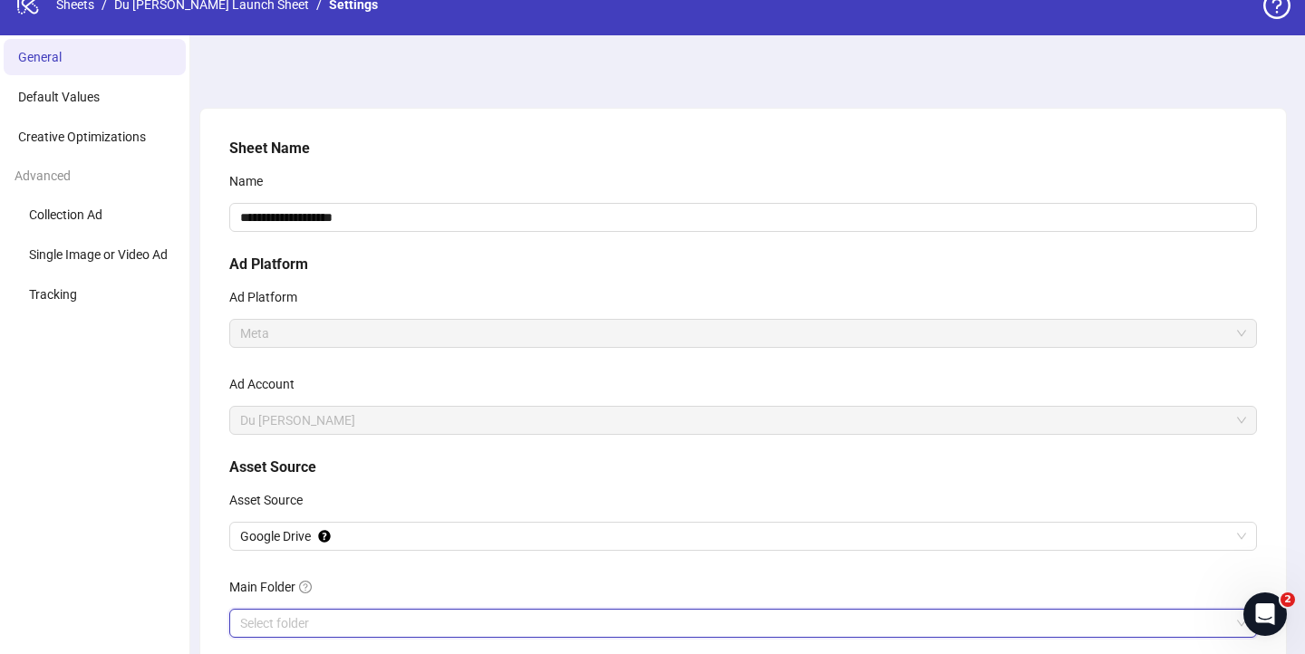
scroll to position [0, 0]
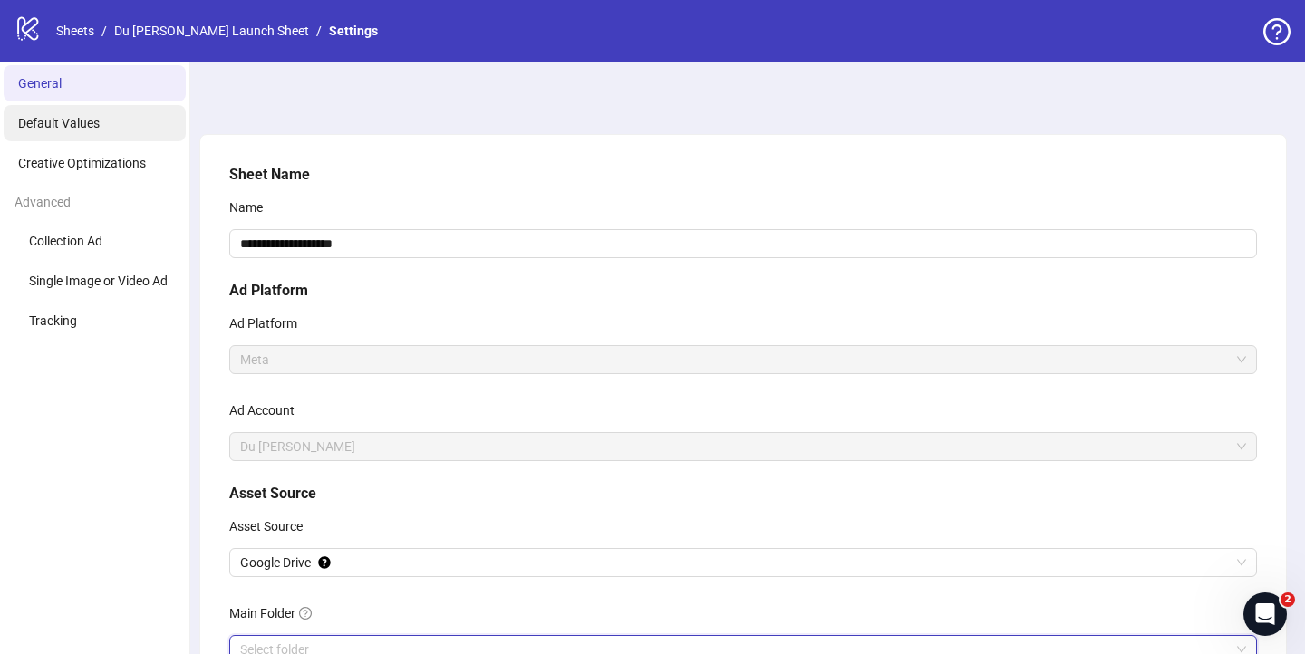
click at [124, 119] on li "Default Values" at bounding box center [95, 123] width 182 height 36
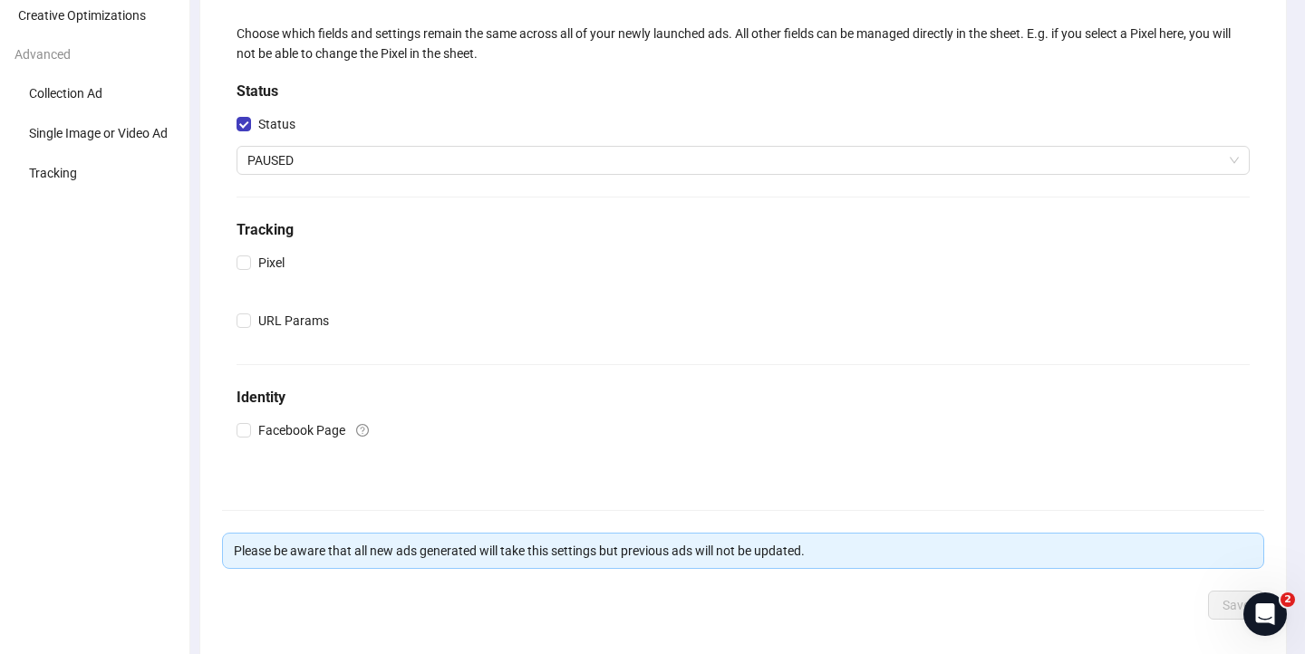
scroll to position [230, 0]
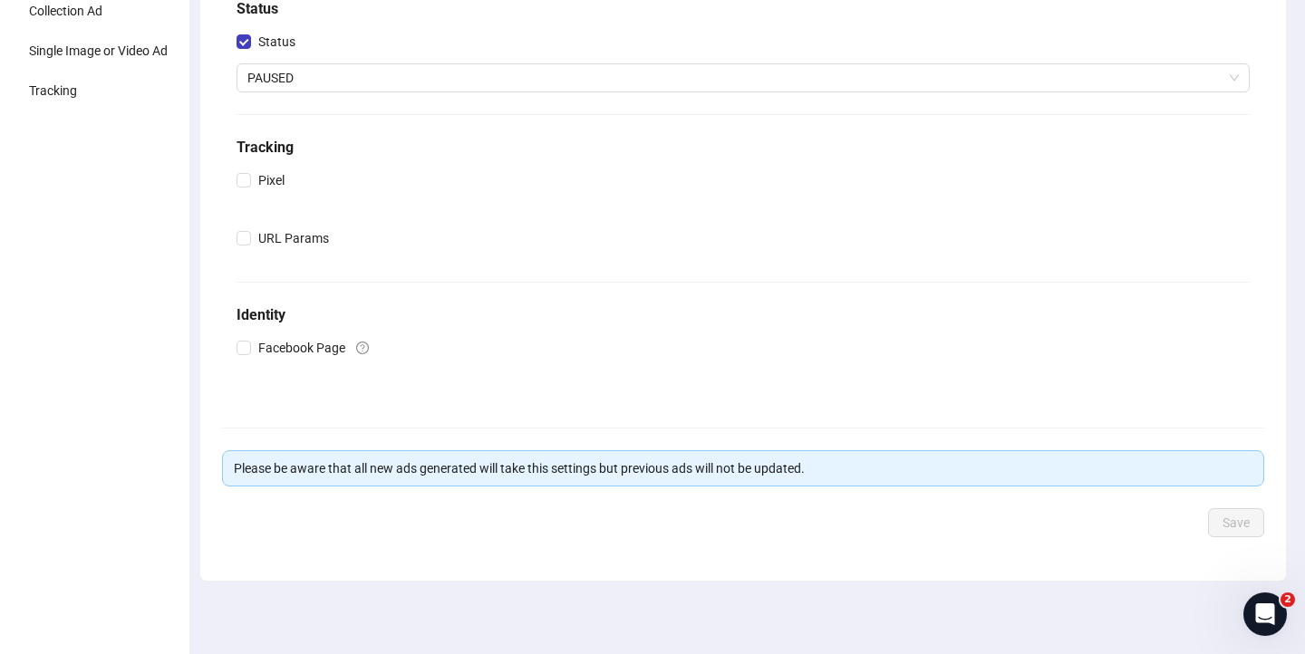
click at [613, 469] on div "Please be aware that all new ads generated will take this settings but previous…" at bounding box center [743, 468] width 1018 height 20
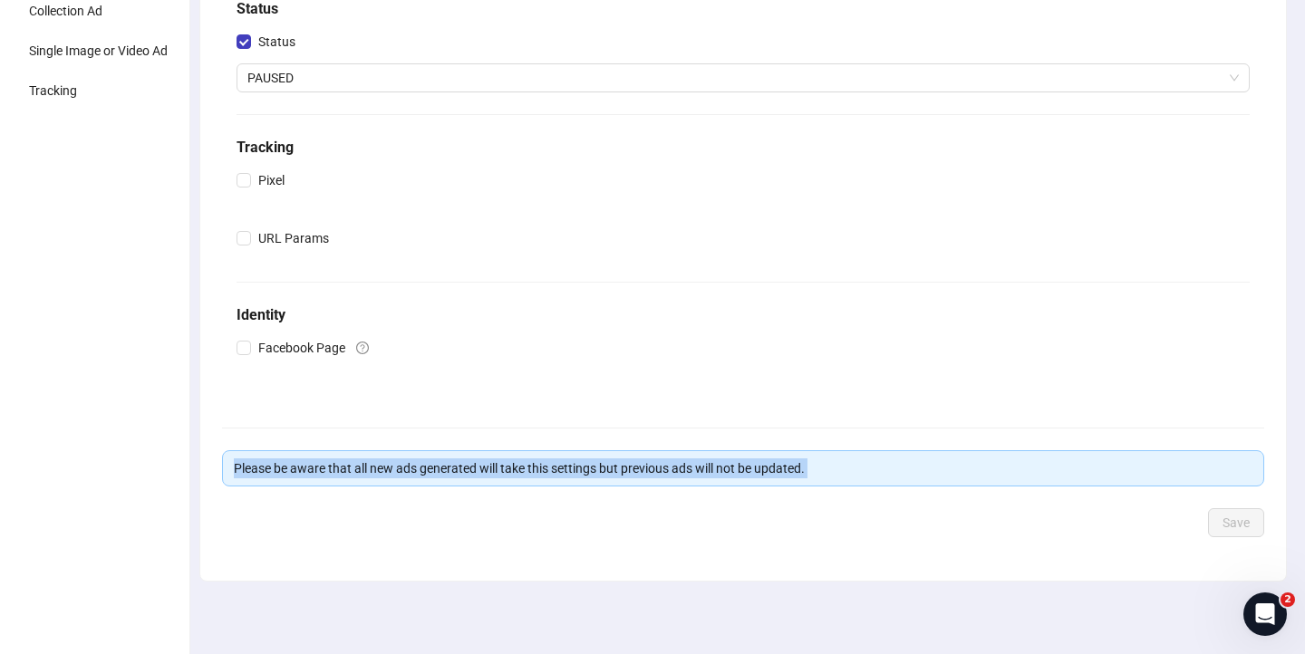
click at [613, 469] on div "Please be aware that all new ads generated will take this settings but previous…" at bounding box center [743, 468] width 1018 height 20
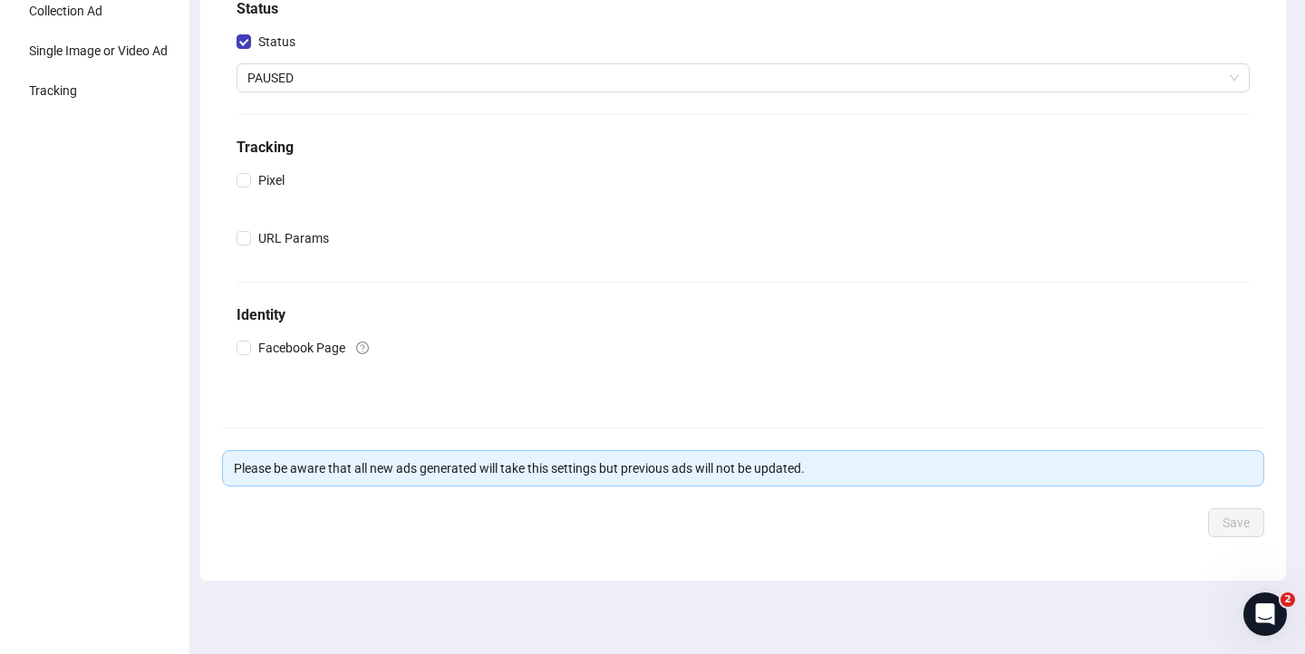
click at [566, 502] on form "Choose which fields and settings remain the same across all of your newly launc…" at bounding box center [743, 232] width 1042 height 611
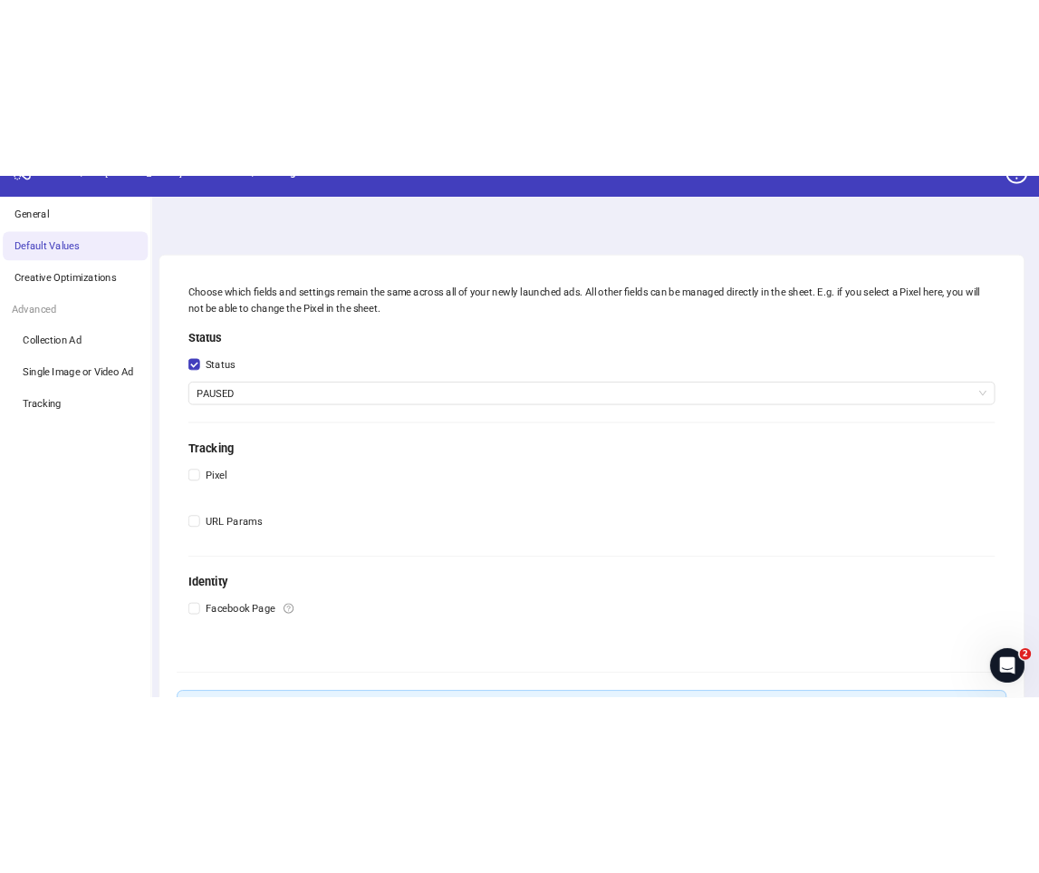
scroll to position [0, 0]
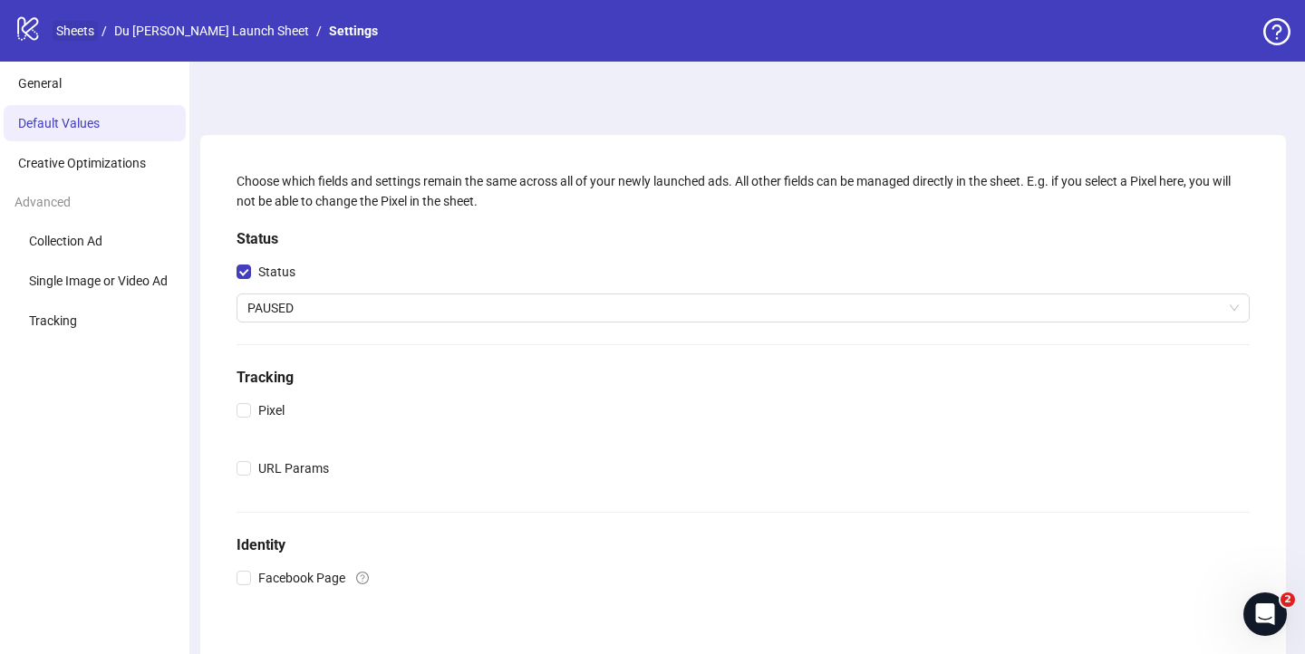
click at [78, 38] on link "Sheets" at bounding box center [75, 31] width 45 height 20
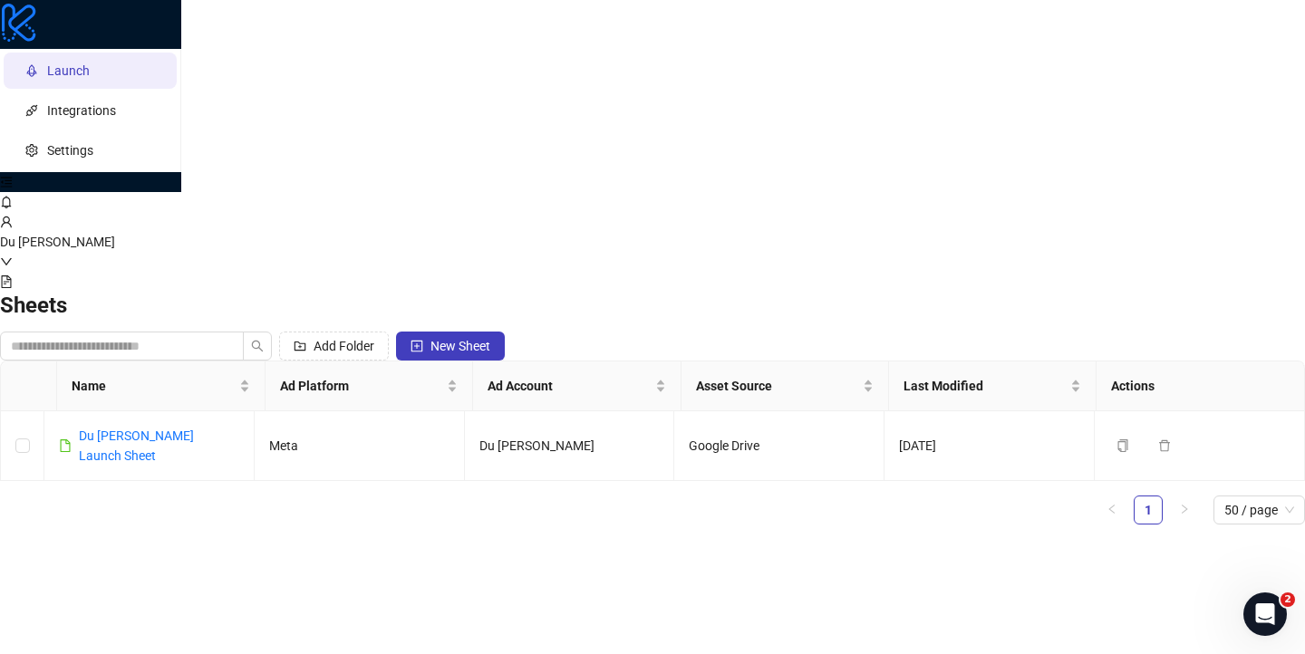
click at [630, 345] on main "Du Trần Quốc Sheets Add Folder New Sheet Name Ad Platform Ad Account Asset Sour…" at bounding box center [652, 365] width 1305 height 347
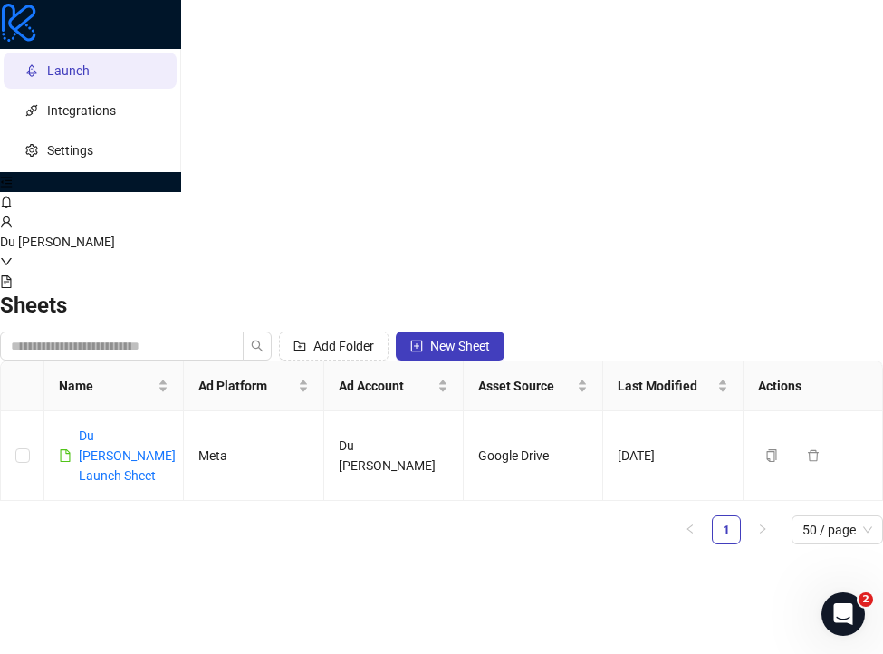
click at [761, 361] on div "Name Ad Platform Ad Account Asset Source Last Modified Actions Du Tran Launch S…" at bounding box center [441, 460] width 883 height 198
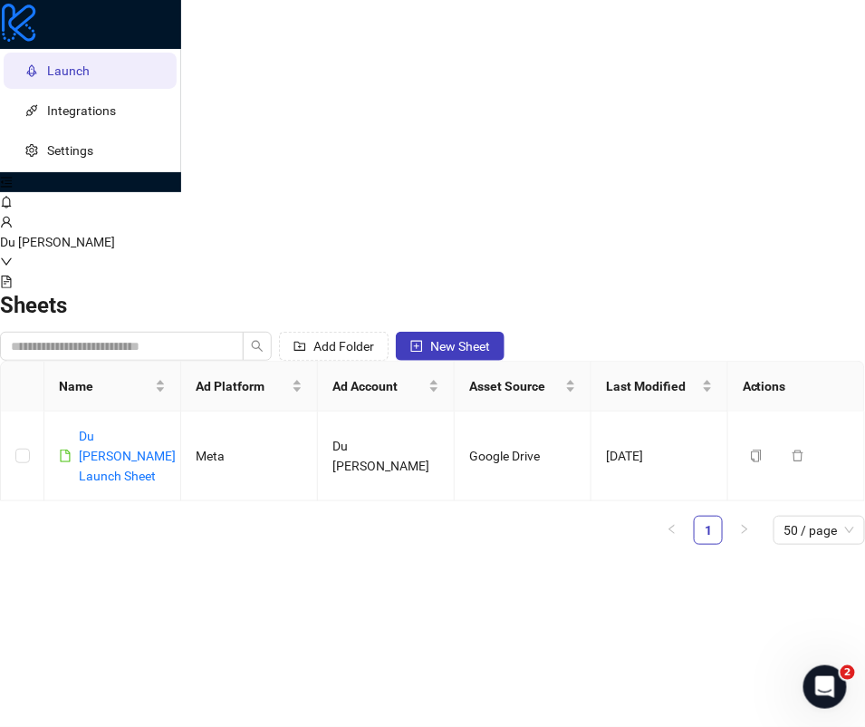
click at [728, 361] on div "Name Ad Platform Ad Account Asset Source Last Modified Actions Du Tran Launch S…" at bounding box center [432, 460] width 865 height 198
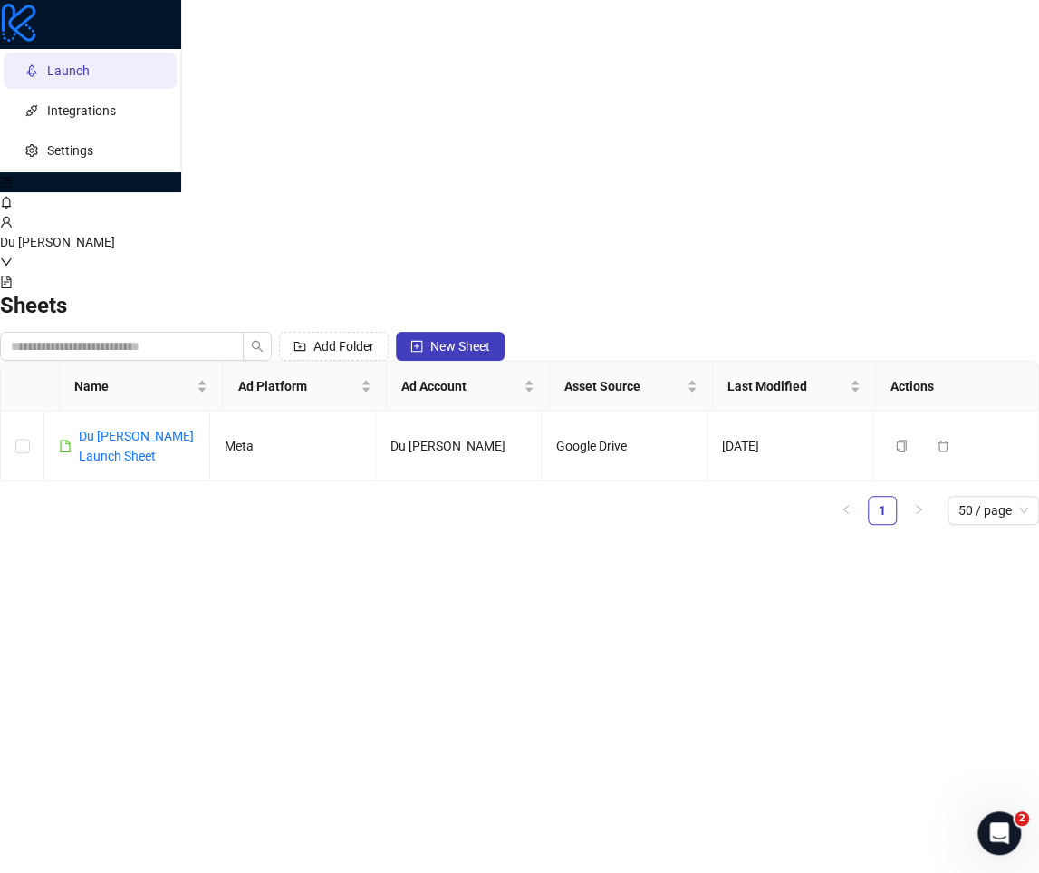
click at [968, 447] on main "Du Trần Quốc Sheets Add Folder New Sheet Name Ad Platform Ad Account Asset Sour…" at bounding box center [519, 365] width 1039 height 347
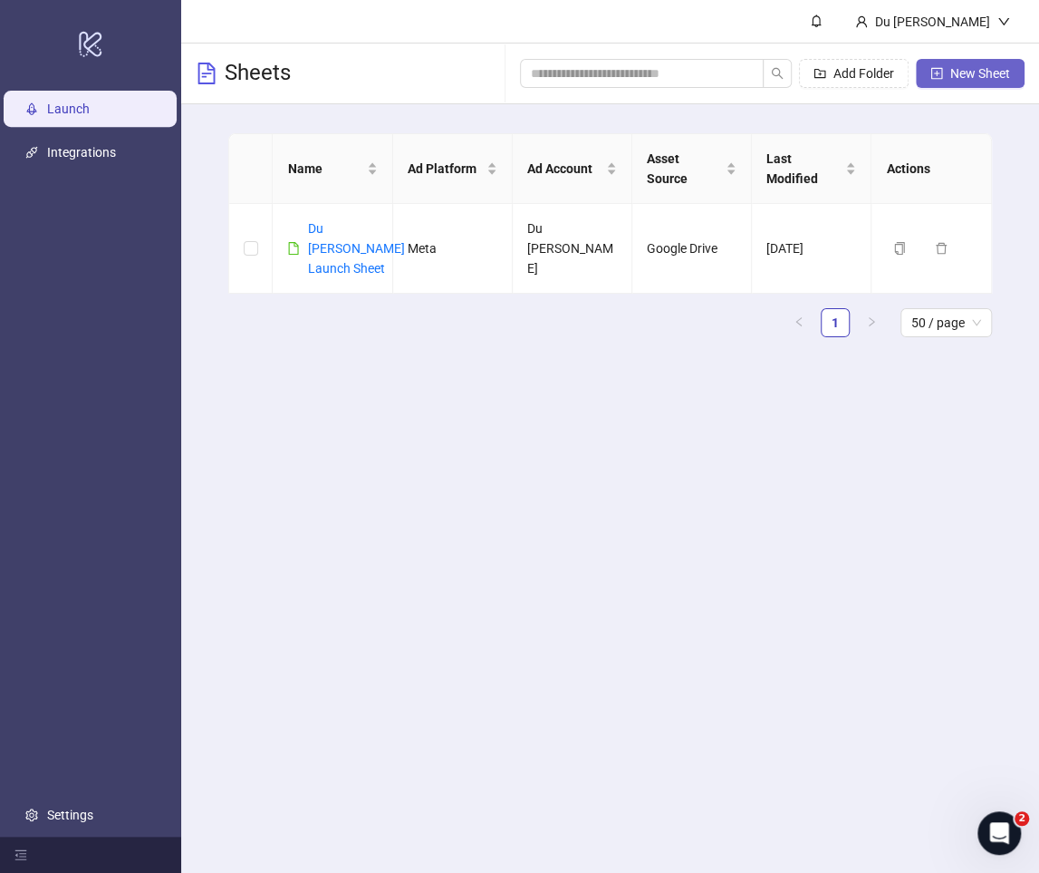
click at [977, 83] on button "New Sheet" at bounding box center [970, 73] width 109 height 29
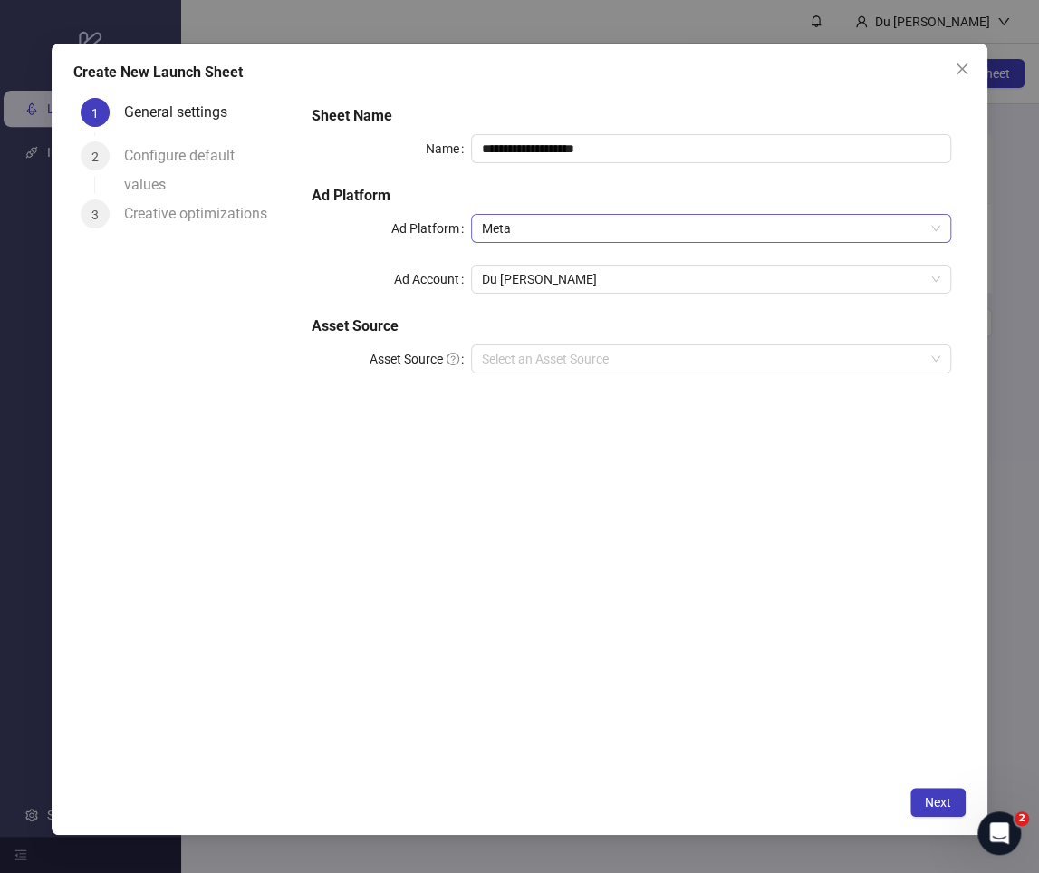
click at [661, 238] on span "Meta" at bounding box center [711, 228] width 458 height 27
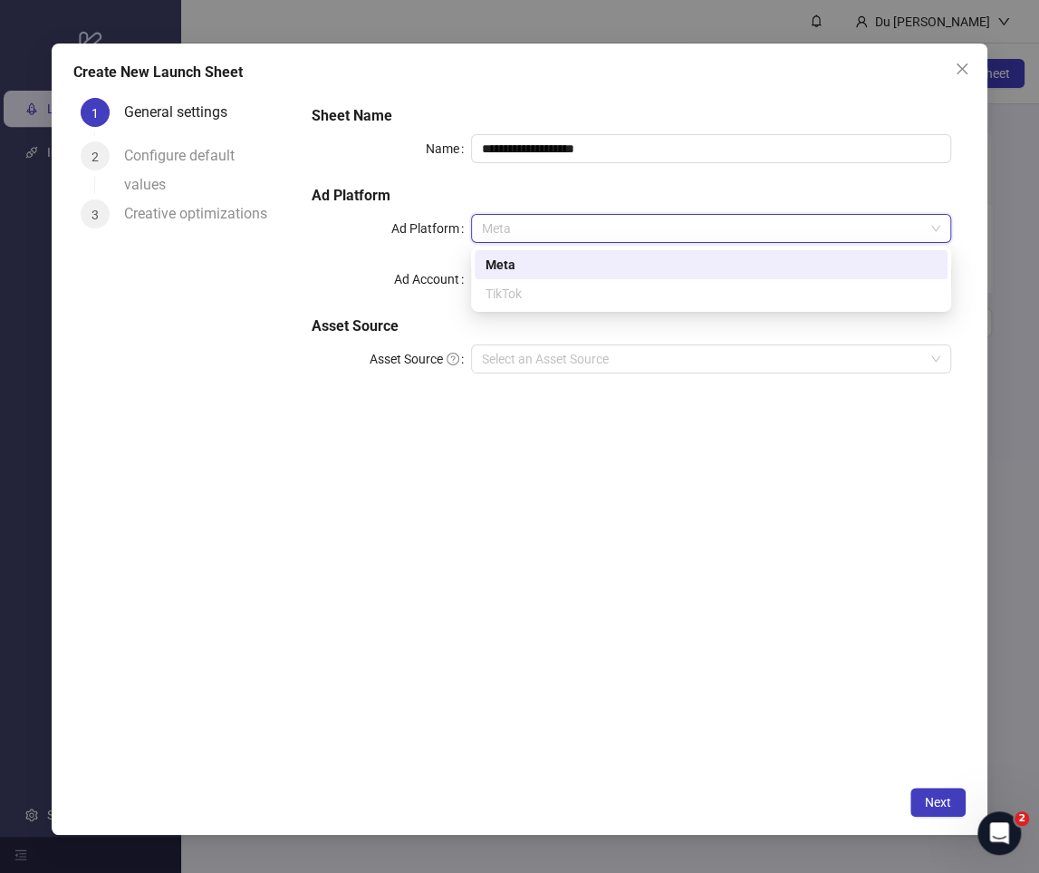
click at [441, 246] on div "**********" at bounding box center [631, 250] width 654 height 304
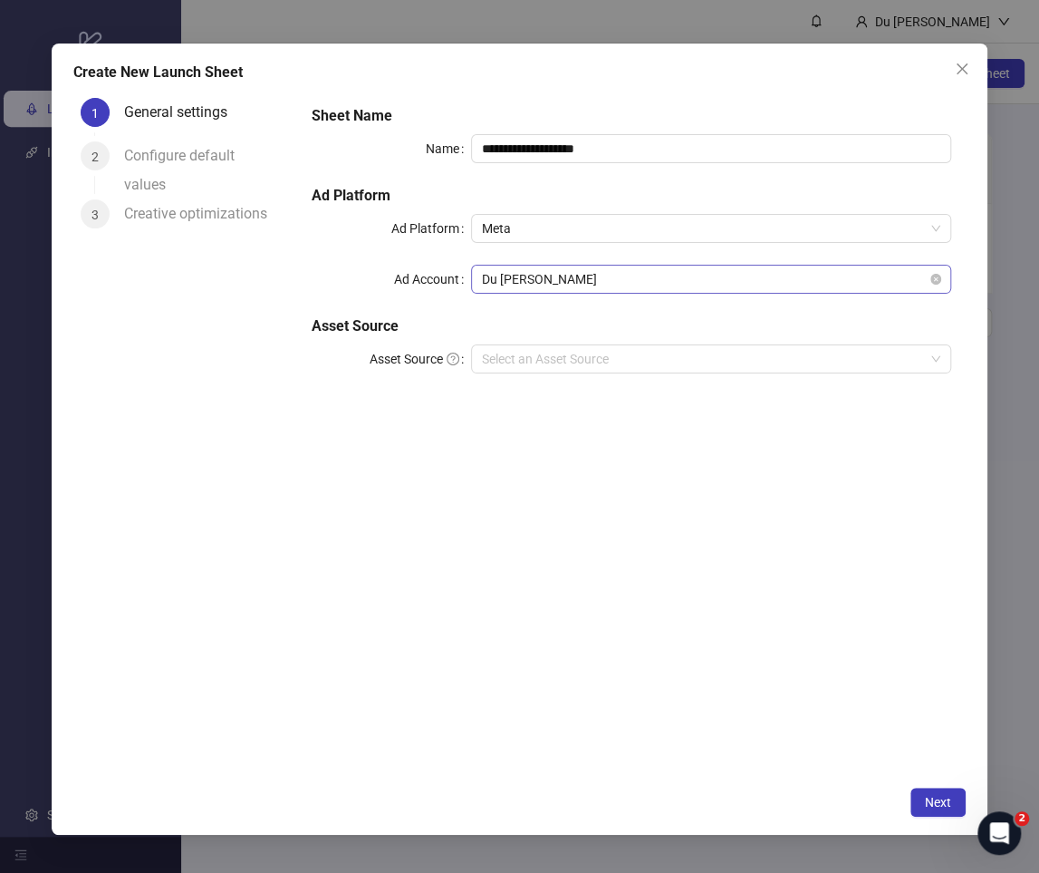
click at [500, 276] on span "Du [PERSON_NAME]" at bounding box center [711, 278] width 458 height 27
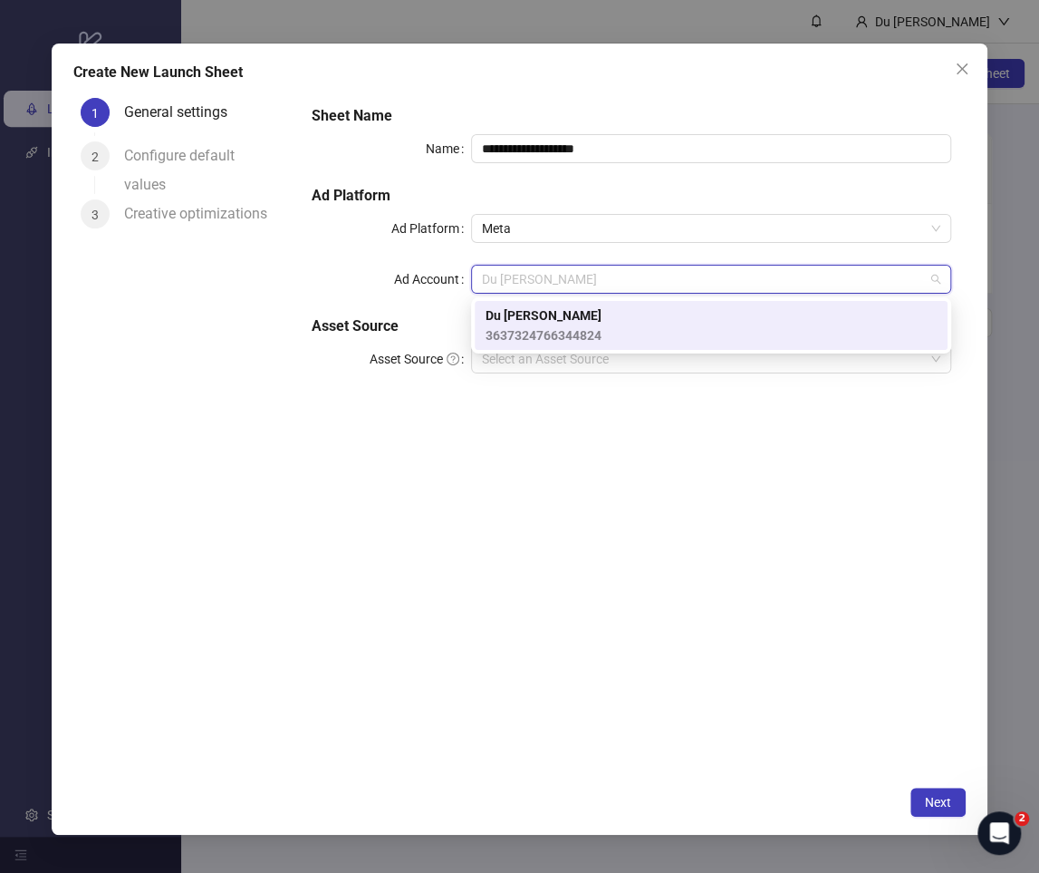
click at [413, 256] on div "**********" at bounding box center [631, 250] width 654 height 304
